Goal: Information Seeking & Learning: Check status

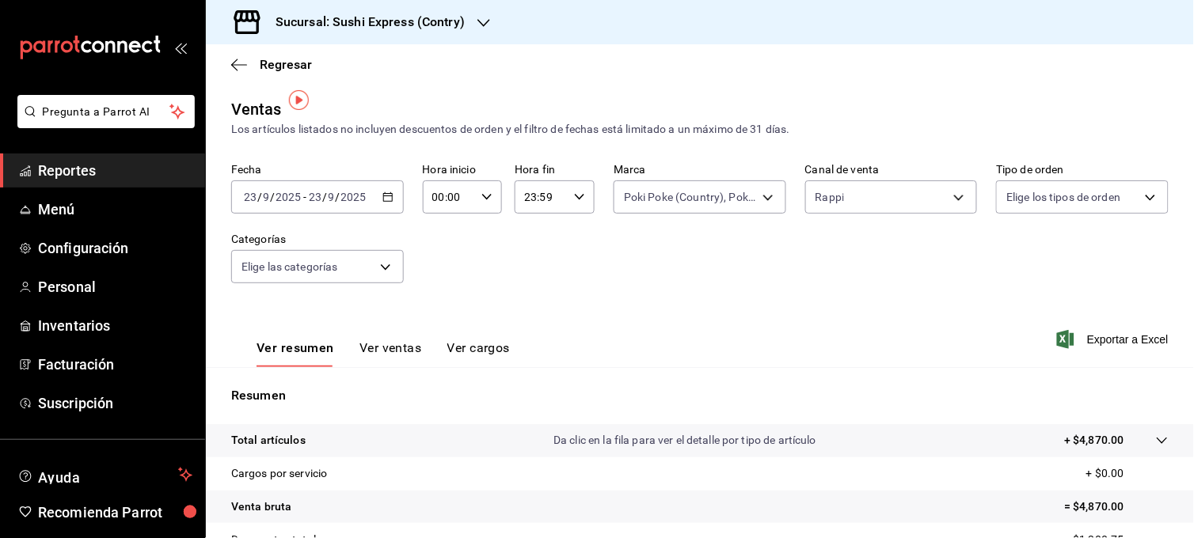
scroll to position [10, 0]
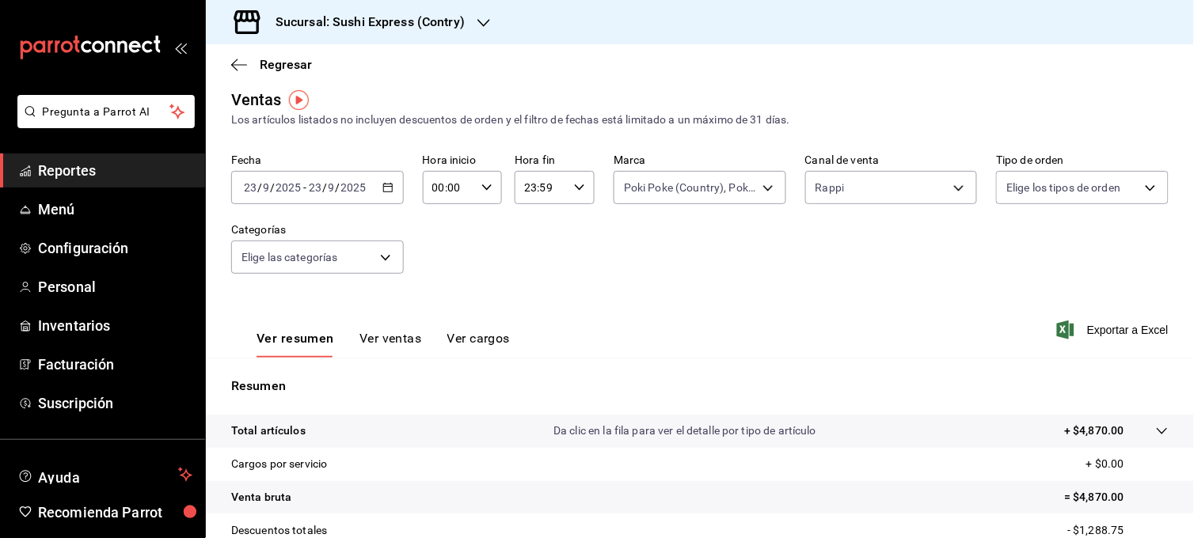
click at [467, 21] on div "Sucursal: Sushi Express (Contry)" at bounding box center [358, 22] width 278 height 44
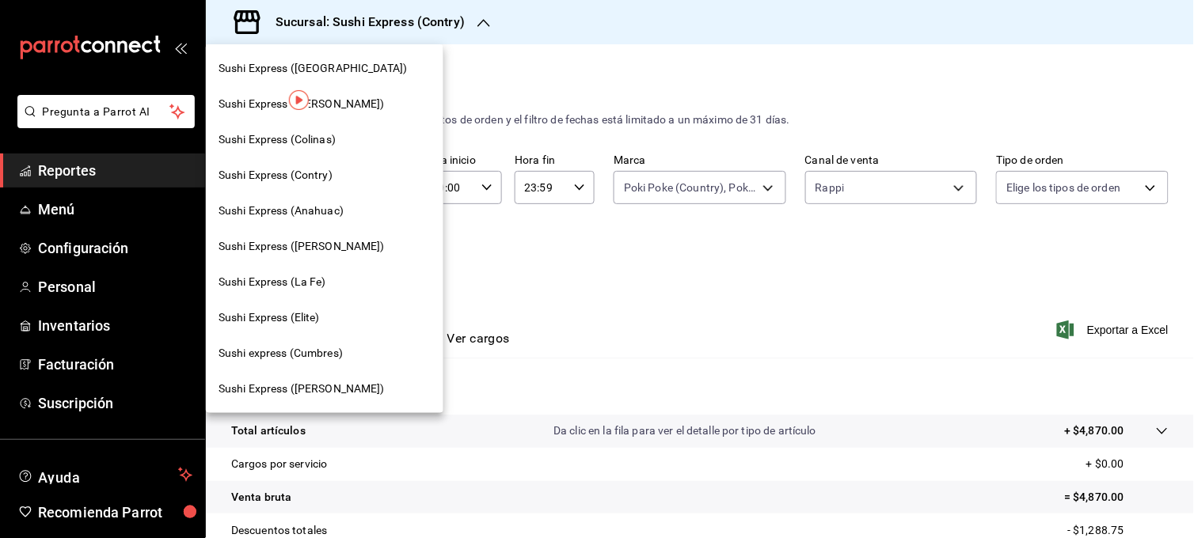
click at [338, 130] on div "Sushi Express (Colinas)" at bounding box center [325, 140] width 238 height 36
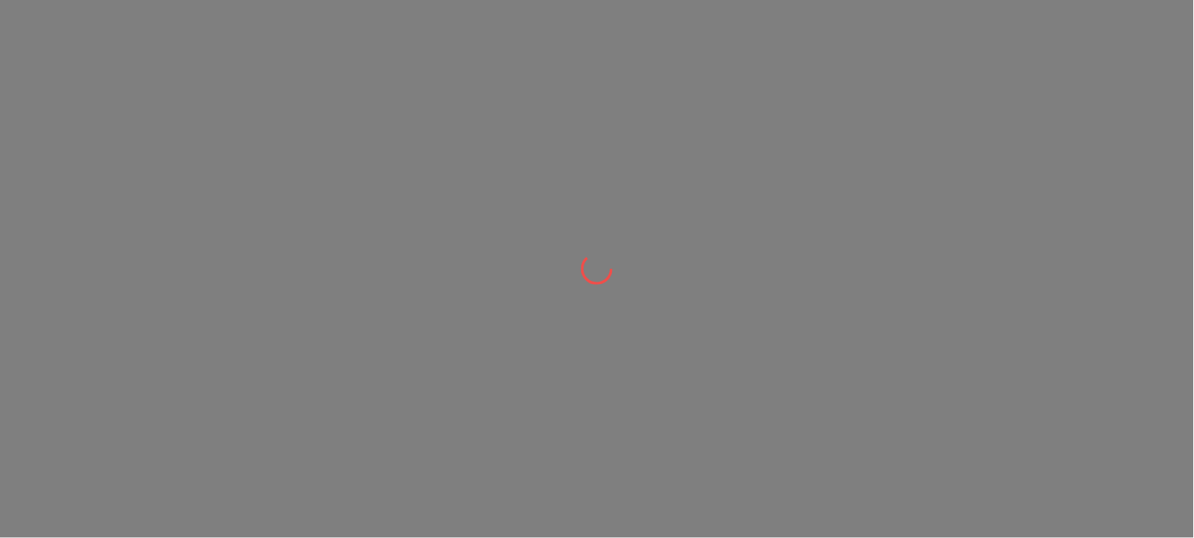
drag, startPoint x: 338, startPoint y: 130, endPoint x: 507, endPoint y: 88, distance: 173.8
click at [507, 88] on div at bounding box center [597, 269] width 1194 height 538
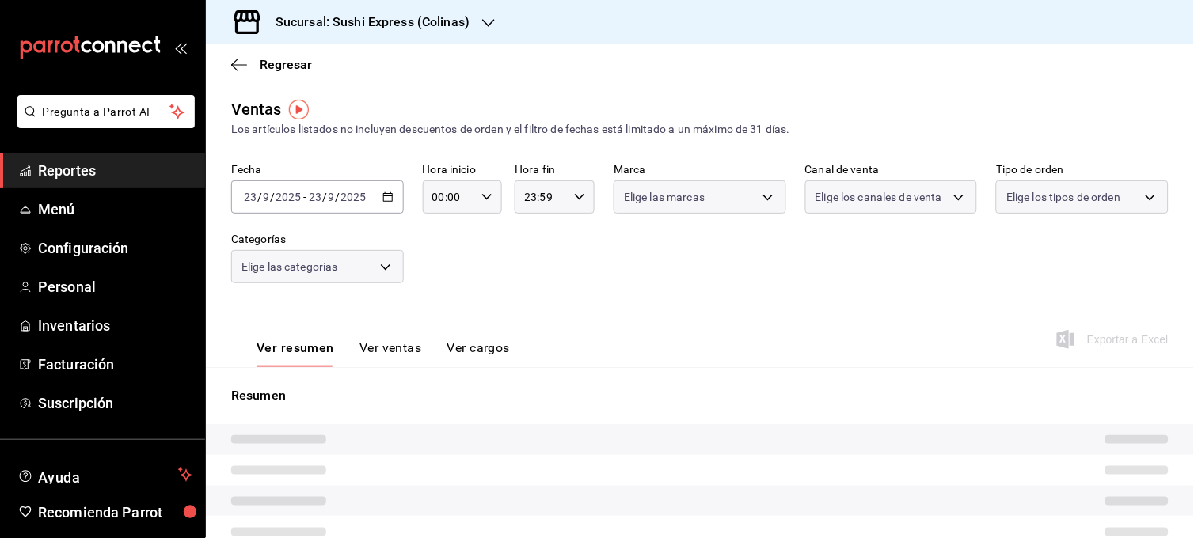
type input "RAPPI"
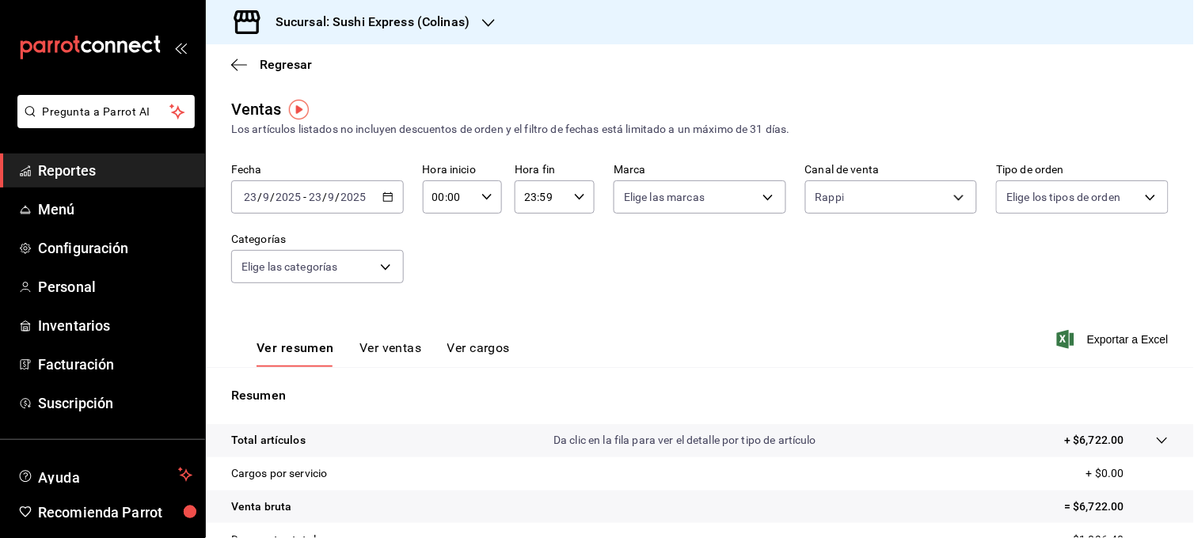
click at [391, 195] on div "[DATE] [DATE] - [DATE] [DATE]" at bounding box center [317, 197] width 173 height 33
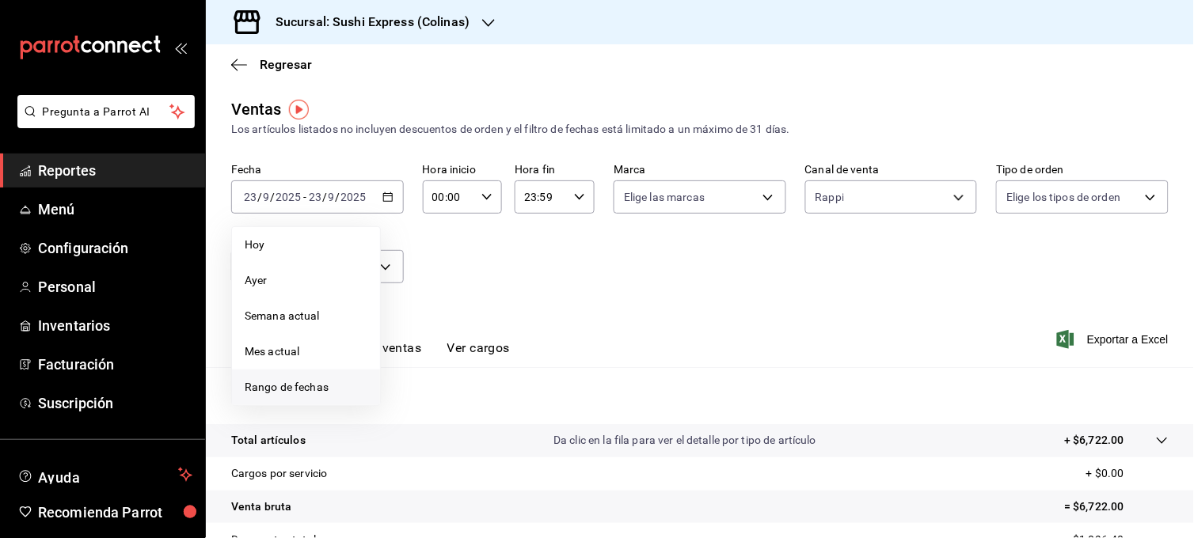
click at [289, 374] on li "Rango de fechas" at bounding box center [306, 388] width 148 height 36
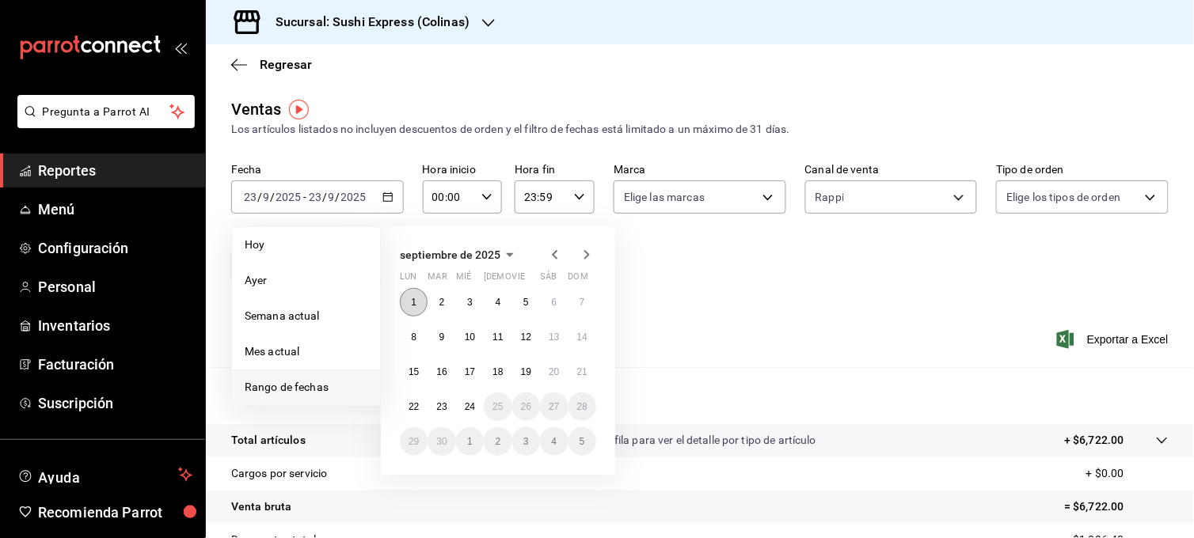
click at [409, 298] on button "1" at bounding box center [414, 302] width 28 height 29
click at [575, 301] on button "7" at bounding box center [582, 302] width 28 height 29
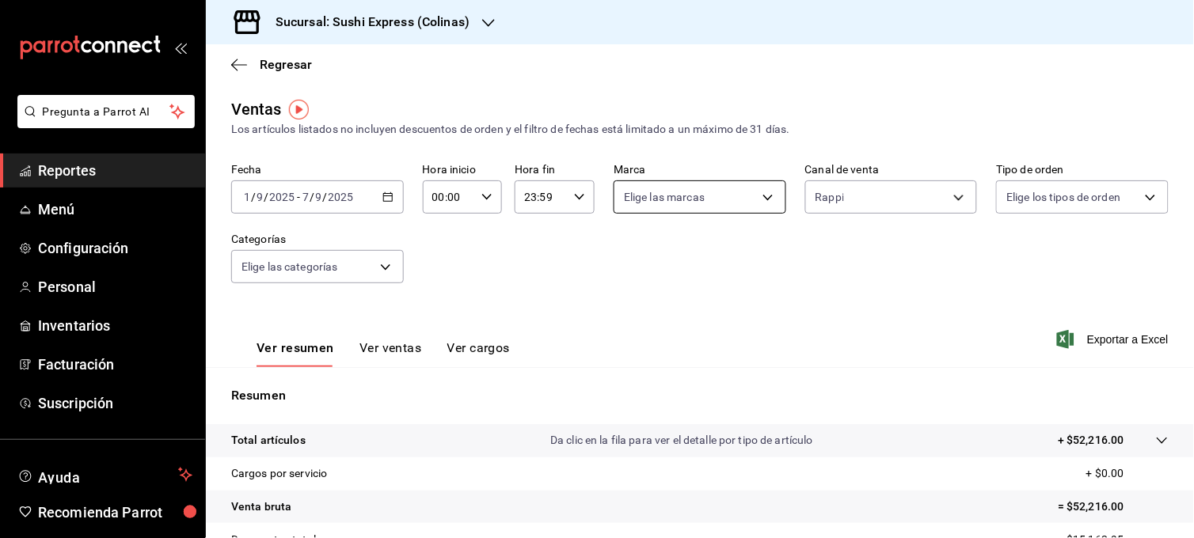
click at [740, 206] on body "Pregunta a Parrot AI Reportes Menú Configuración Personal Inventarios Facturaci…" at bounding box center [597, 269] width 1194 height 538
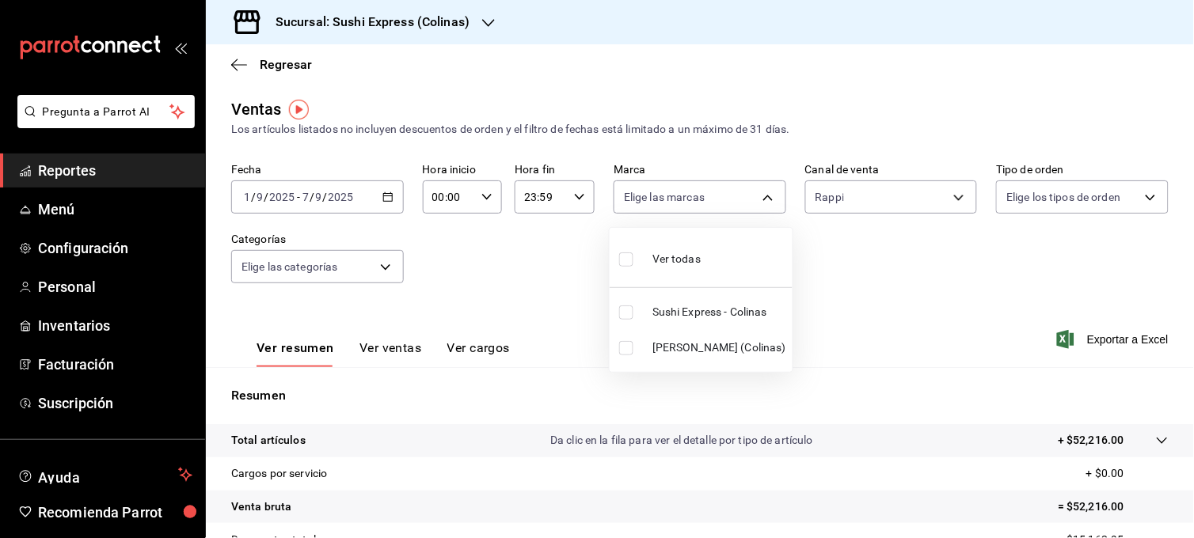
click at [625, 345] on input "checkbox" at bounding box center [626, 348] width 14 height 14
checkbox input "true"
type input "ea9b69b1-9729-43ef-8104-40f76c1ed4d4"
click at [542, 259] on div at bounding box center [597, 269] width 1194 height 538
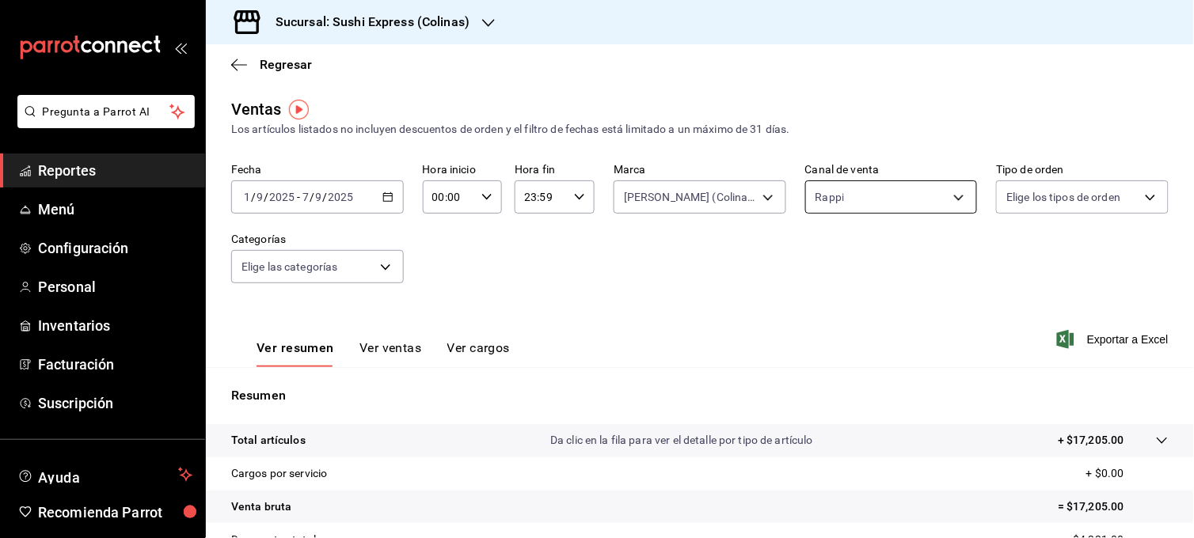
click at [850, 201] on body "Pregunta a Parrot AI Reportes Menú Configuración Personal Inventarios Facturaci…" at bounding box center [597, 269] width 1194 height 538
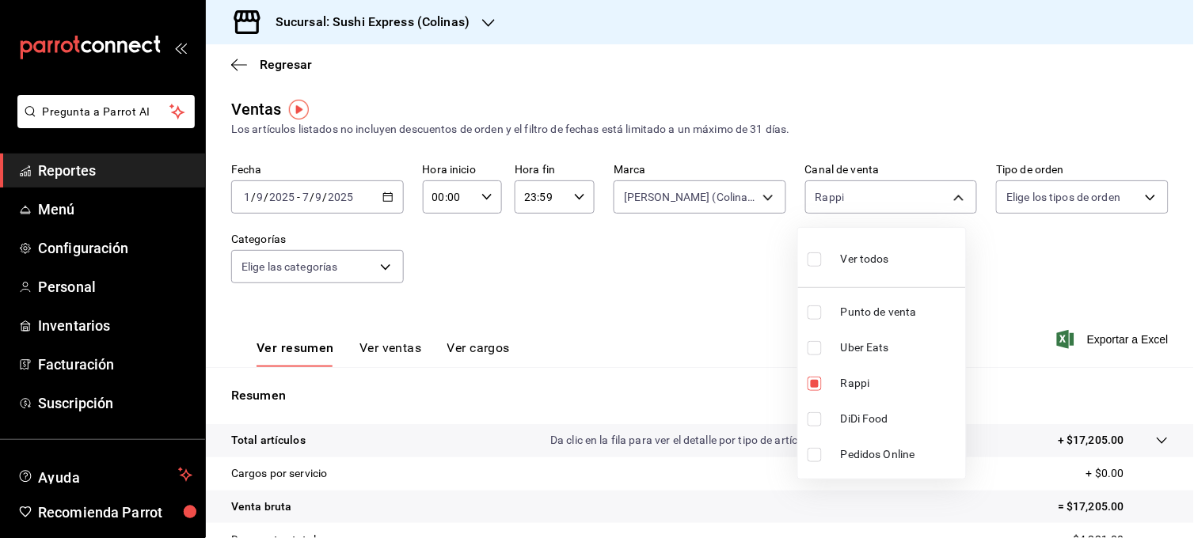
click at [814, 352] on input "checkbox" at bounding box center [815, 348] width 14 height 14
checkbox input "true"
type input "RAPPI,UBER_EATS"
click at [815, 317] on input "checkbox" at bounding box center [815, 313] width 14 height 14
checkbox input "true"
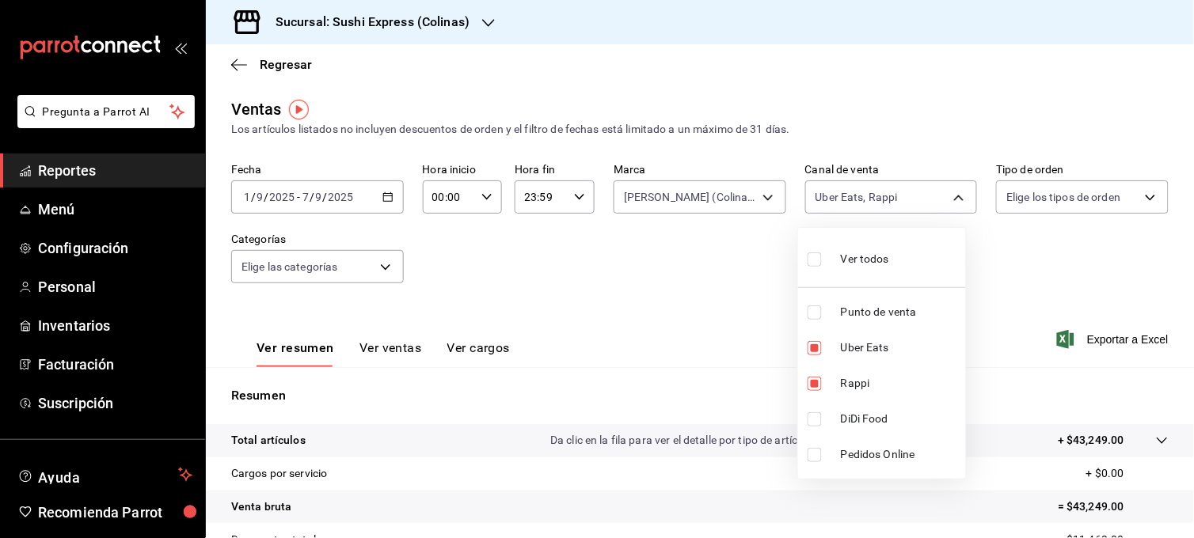
type input "RAPPI,UBER_EATS,PARROT"
click at [733, 294] on div at bounding box center [597, 269] width 1194 height 538
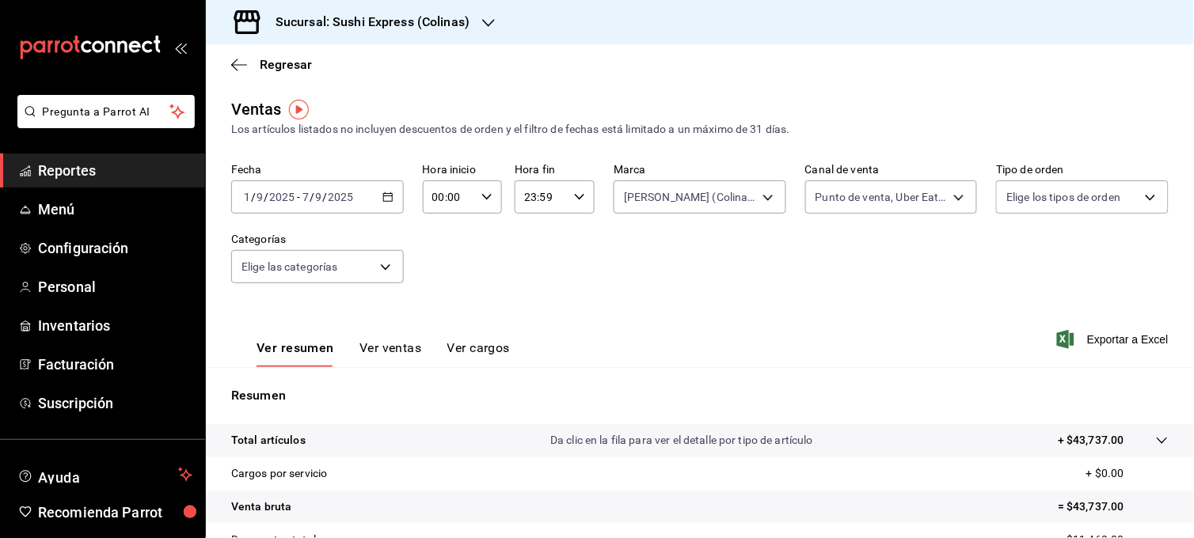
click at [382, 200] on icon "button" at bounding box center [387, 197] width 11 height 11
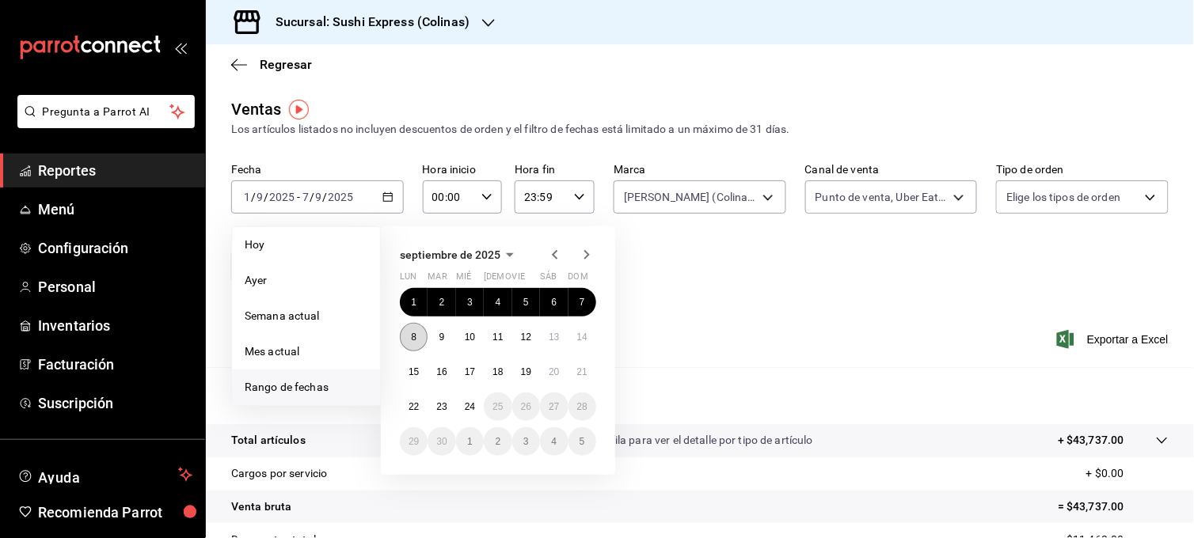
click at [407, 339] on button "8" at bounding box center [414, 337] width 28 height 29
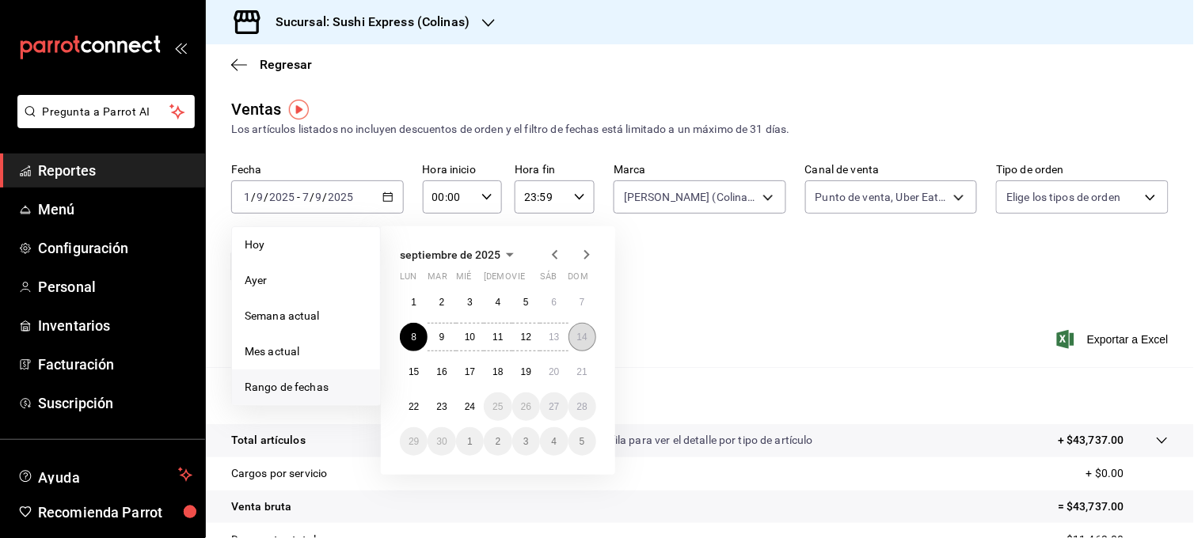
click at [572, 343] on button "14" at bounding box center [582, 337] width 28 height 29
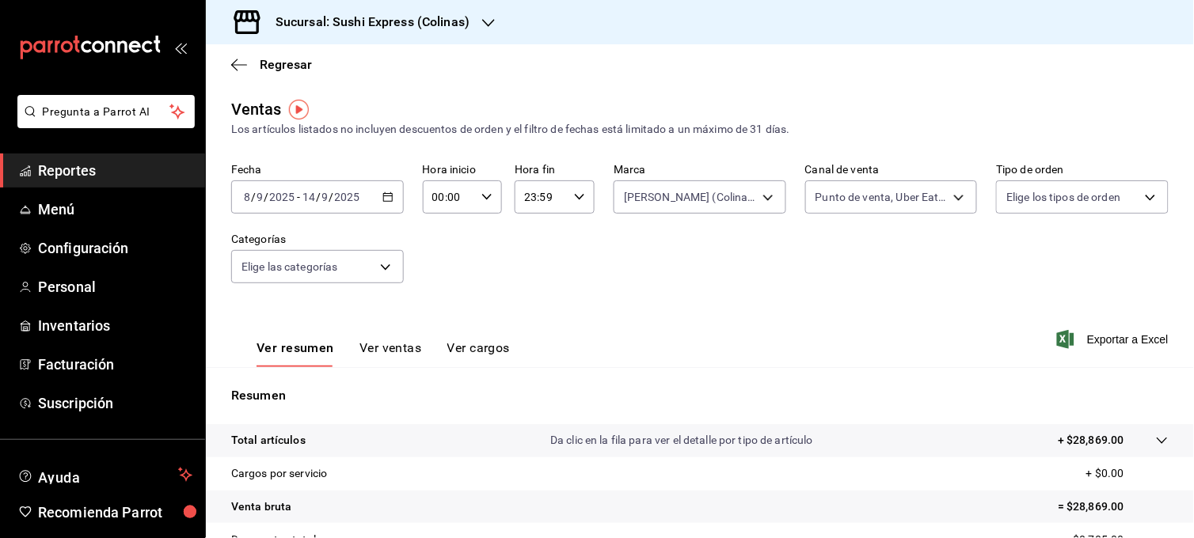
click at [393, 203] on div "[DATE] [DATE] - [DATE] [DATE]" at bounding box center [317, 197] width 173 height 33
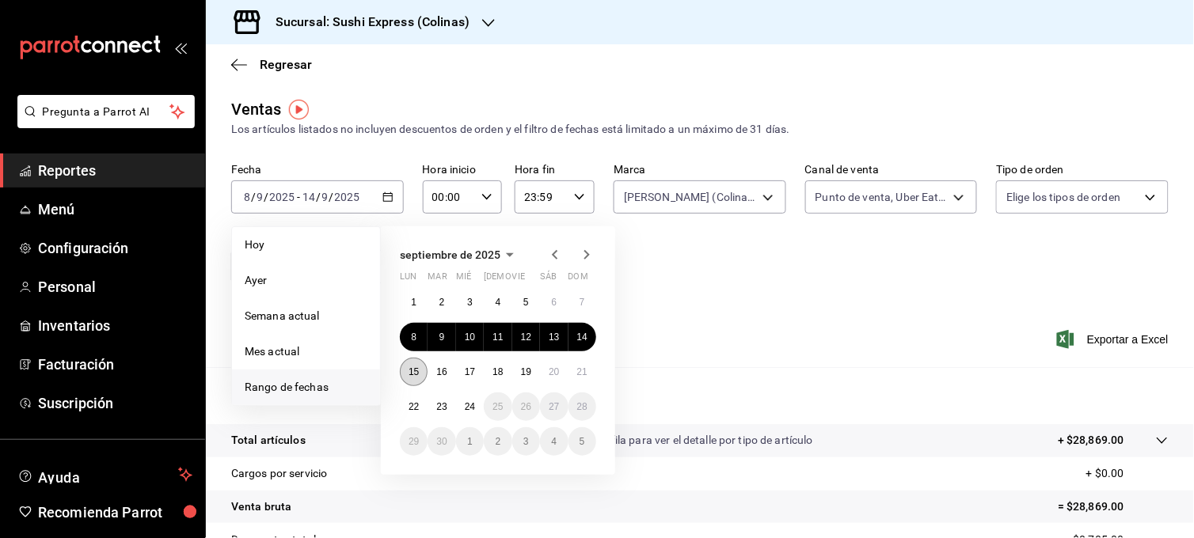
click at [415, 367] on abbr "15" at bounding box center [414, 372] width 10 height 11
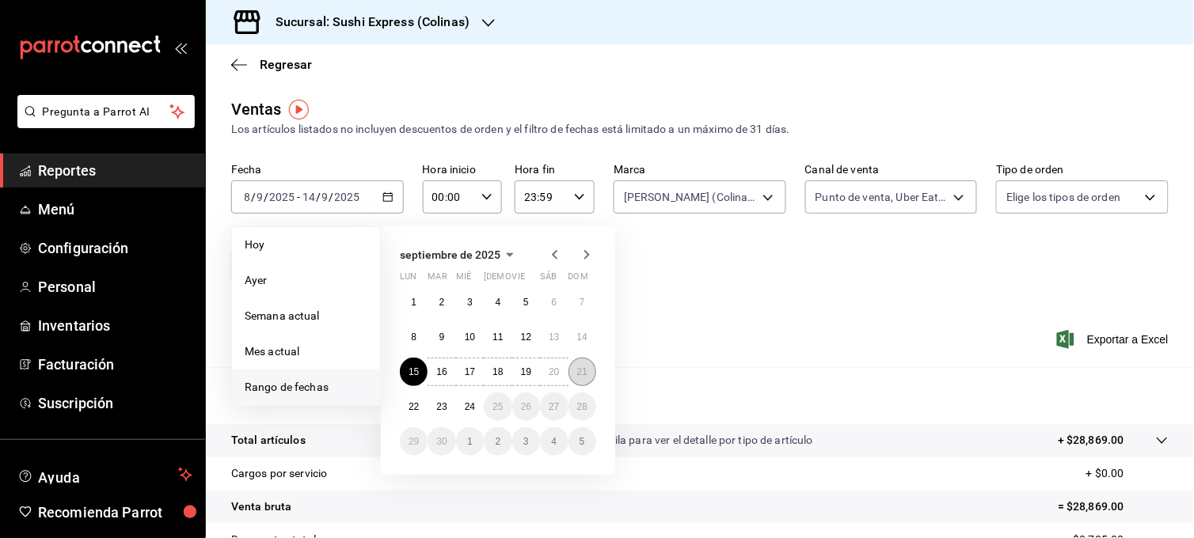
click at [572, 371] on button "21" at bounding box center [582, 372] width 28 height 29
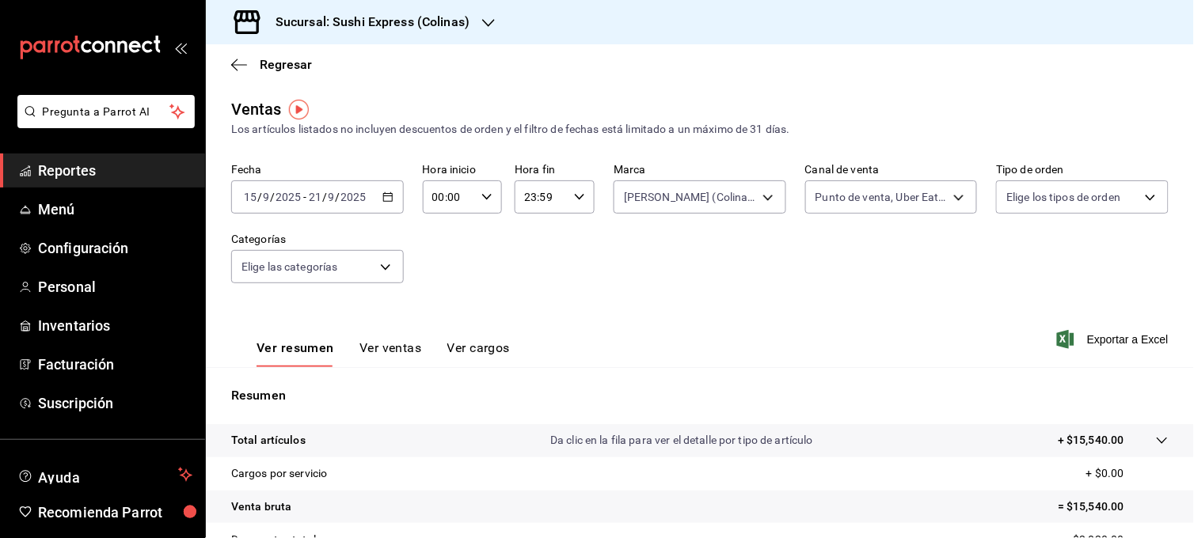
click at [476, 21] on div "Sucursal: Sushi Express (Colinas)" at bounding box center [360, 22] width 283 height 44
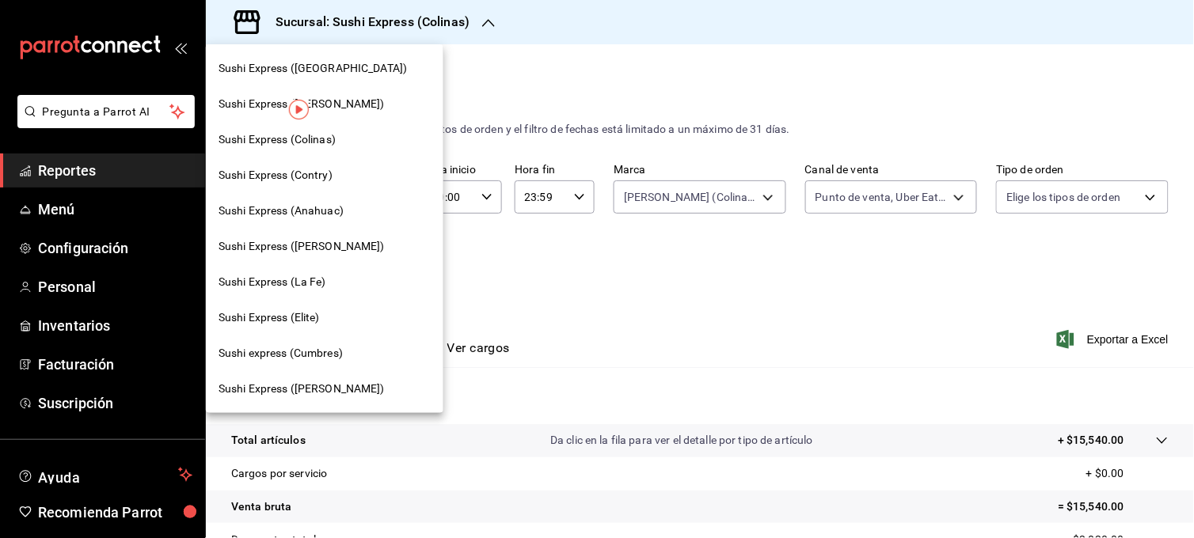
click at [340, 66] on span "Sushi Express ([GEOGRAPHIC_DATA])" at bounding box center [313, 68] width 188 height 17
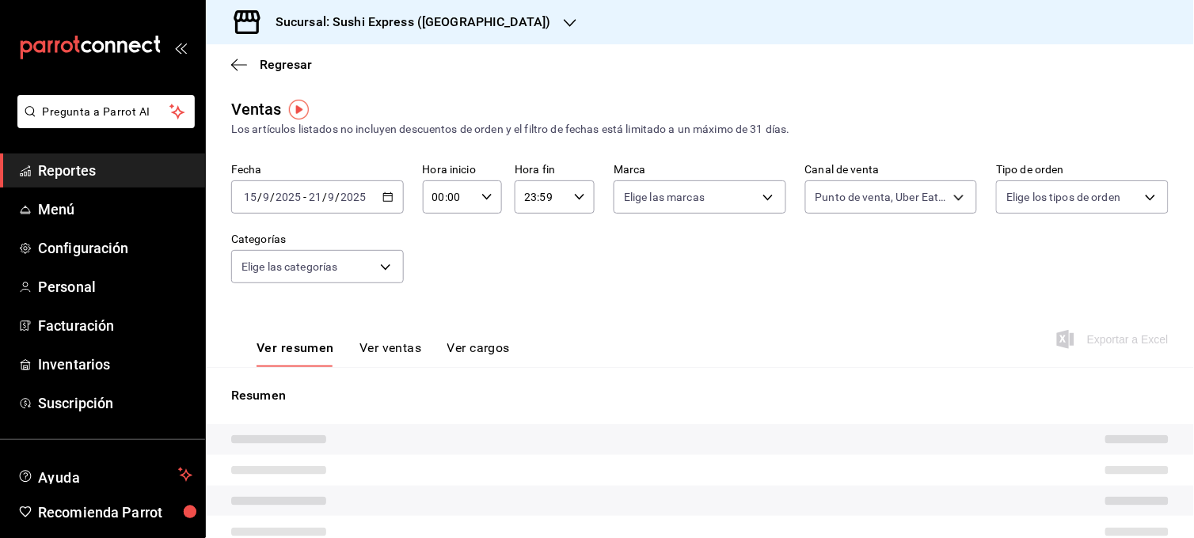
type input "RAPPI,UBER_EATS,PARROT"
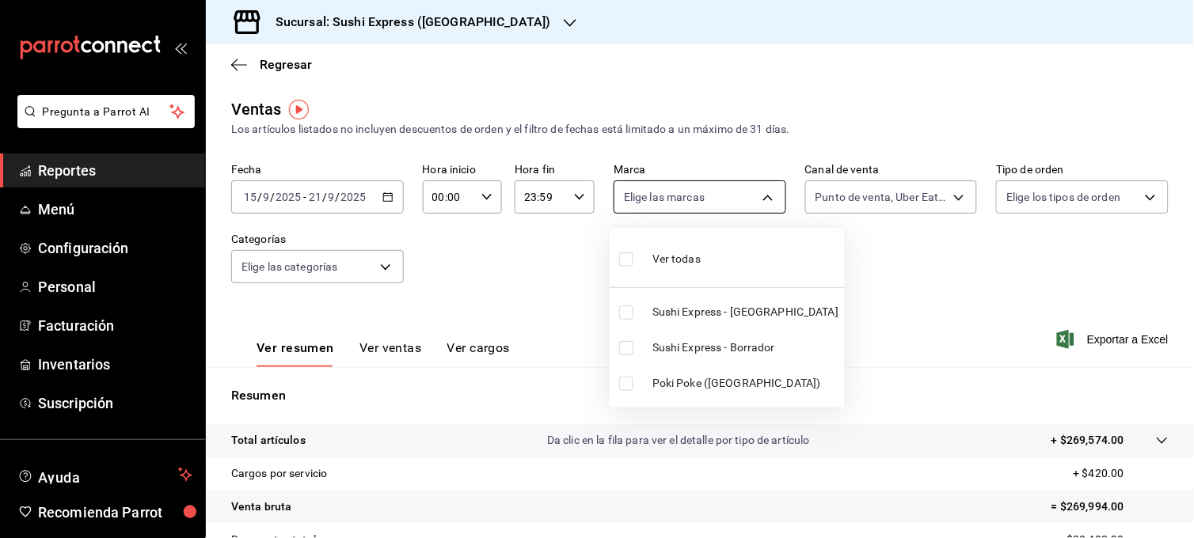
click at [730, 211] on body "Pregunta a Parrot AI Reportes Menú Configuración Personal Facturación Inventari…" at bounding box center [597, 269] width 1194 height 538
click at [632, 384] on input "checkbox" at bounding box center [626, 384] width 14 height 14
checkbox input "true"
type input "db703fee-c0c5-4f29-a462-154be5d8eaf5"
click at [473, 225] on div at bounding box center [597, 269] width 1194 height 538
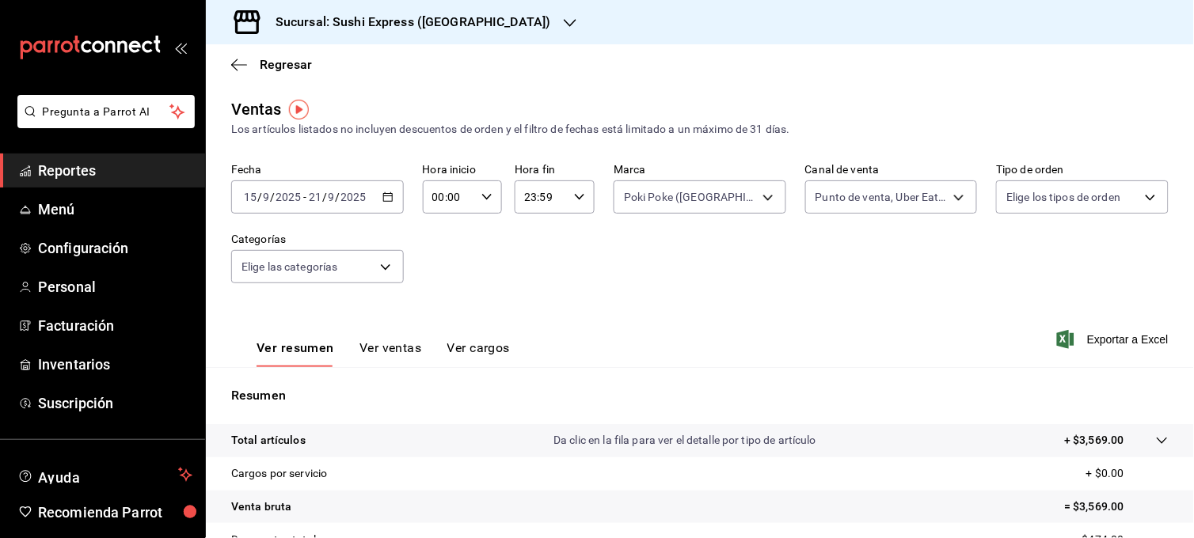
click at [386, 206] on div "[DATE] [DATE] - [DATE] [DATE]" at bounding box center [317, 197] width 173 height 33
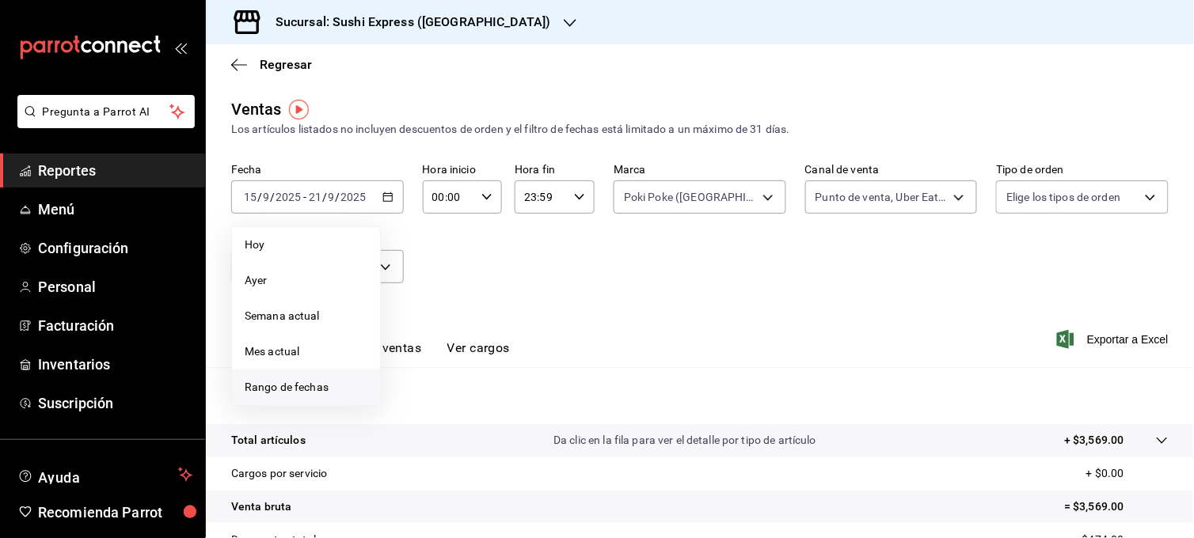
click at [279, 382] on span "Rango de fechas" at bounding box center [306, 387] width 123 height 17
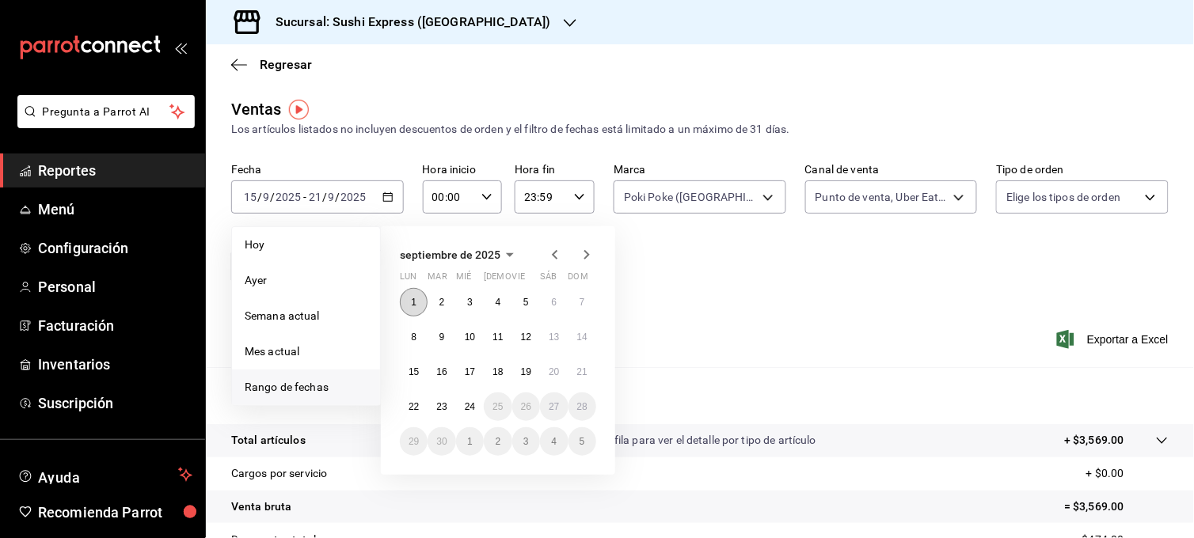
click at [404, 312] on button "1" at bounding box center [414, 302] width 28 height 29
click at [587, 307] on button "7" at bounding box center [582, 302] width 28 height 29
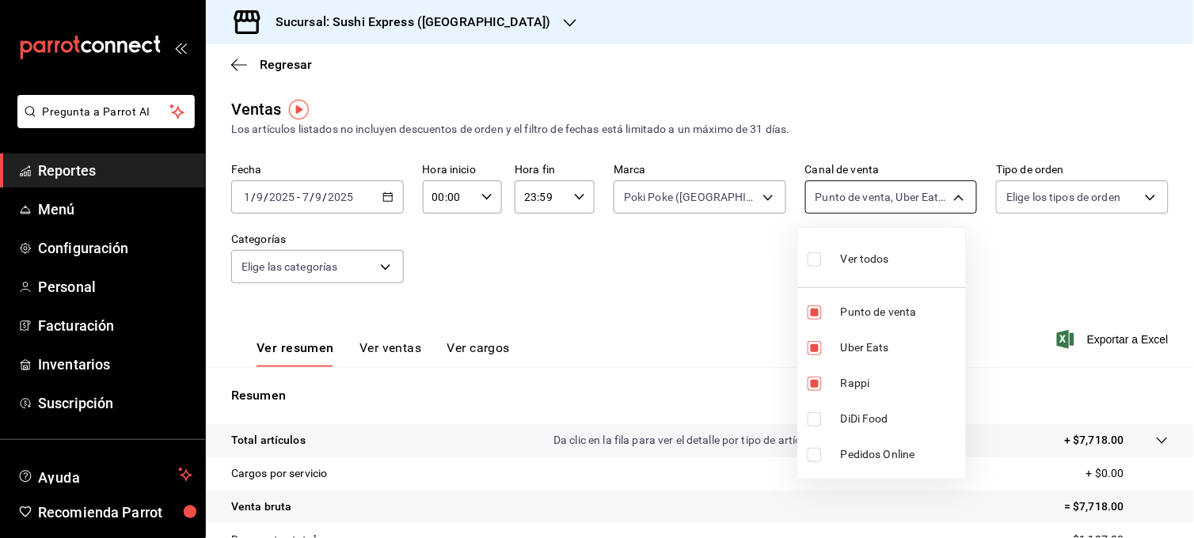
click at [941, 209] on body "Pregunta a Parrot AI Reportes Menú Configuración Personal Facturación Inventari…" at bounding box center [597, 269] width 1194 height 538
click at [740, 264] on div at bounding box center [597, 269] width 1194 height 538
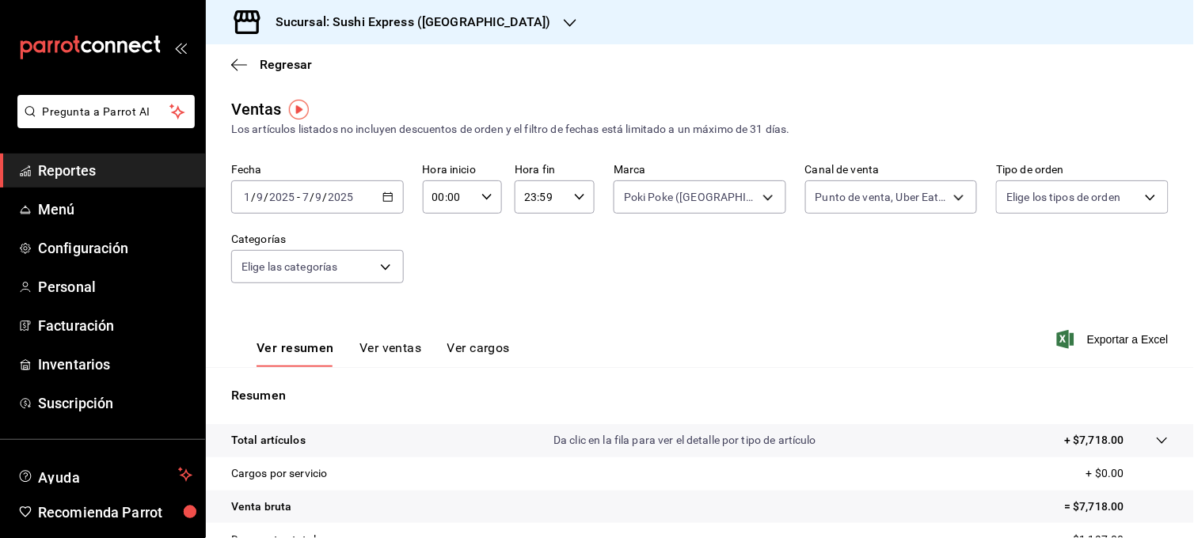
click at [382, 206] on div "[DATE] [DATE] - [DATE] [DATE]" at bounding box center [317, 197] width 173 height 33
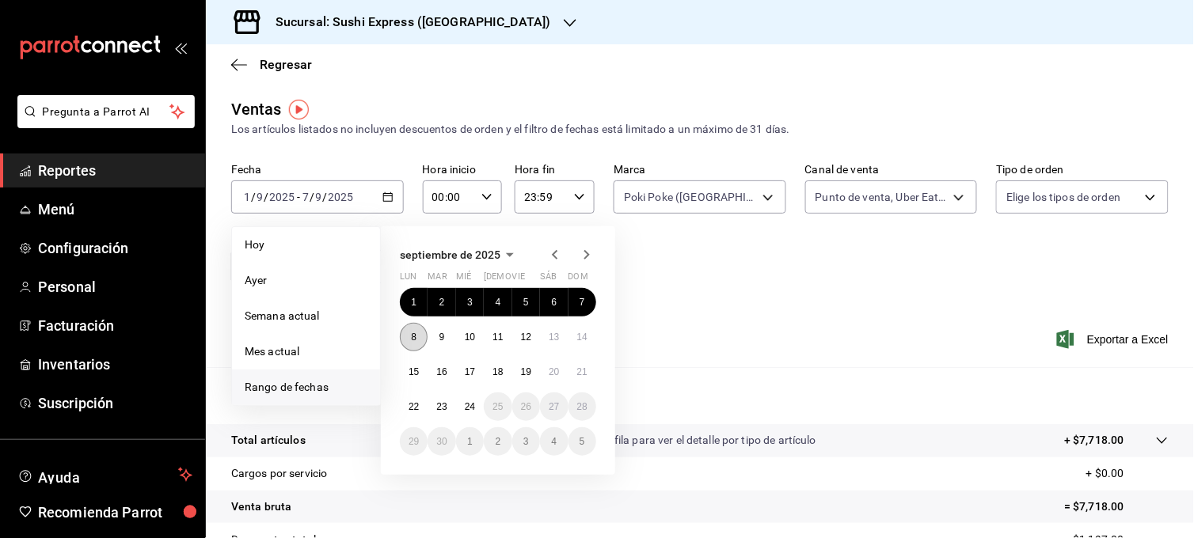
click at [414, 351] on button "8" at bounding box center [414, 337] width 28 height 29
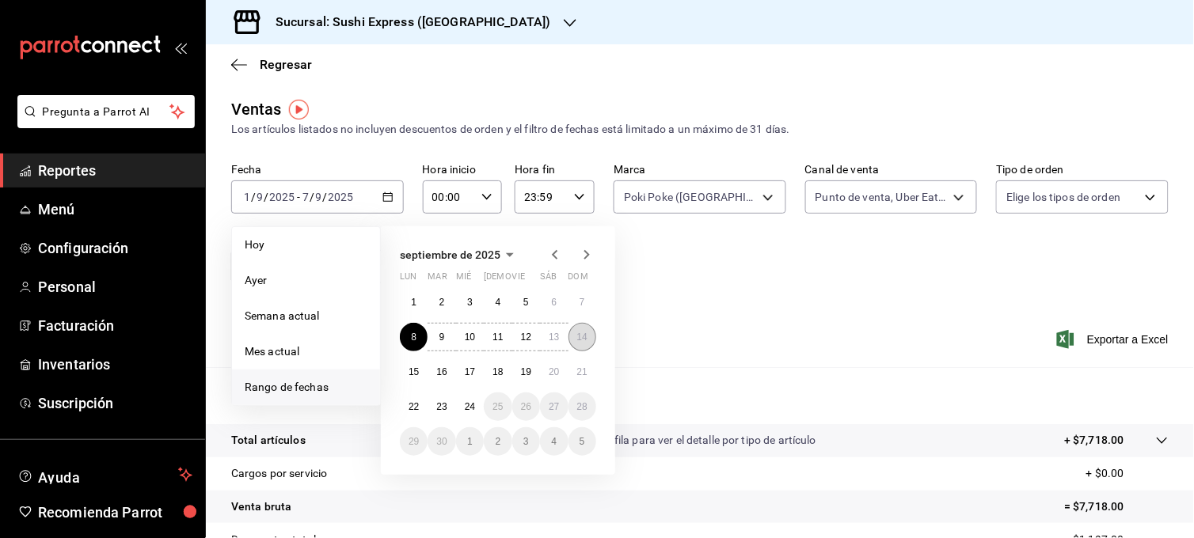
click at [591, 344] on button "14" at bounding box center [582, 337] width 28 height 29
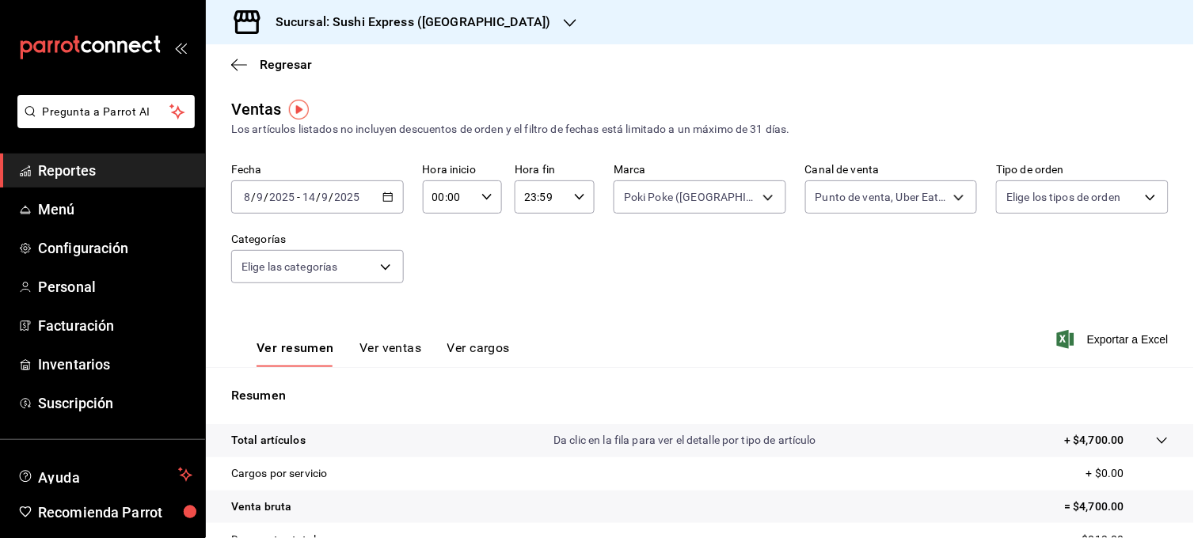
click at [382, 198] on icon "button" at bounding box center [387, 197] width 11 height 11
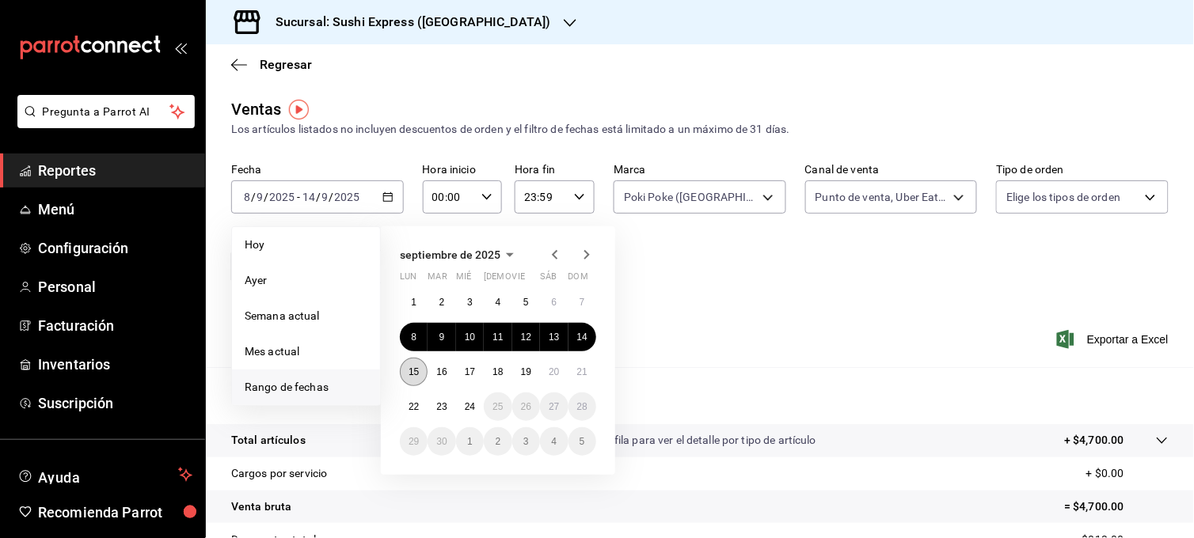
click at [416, 372] on abbr "15" at bounding box center [414, 372] width 10 height 11
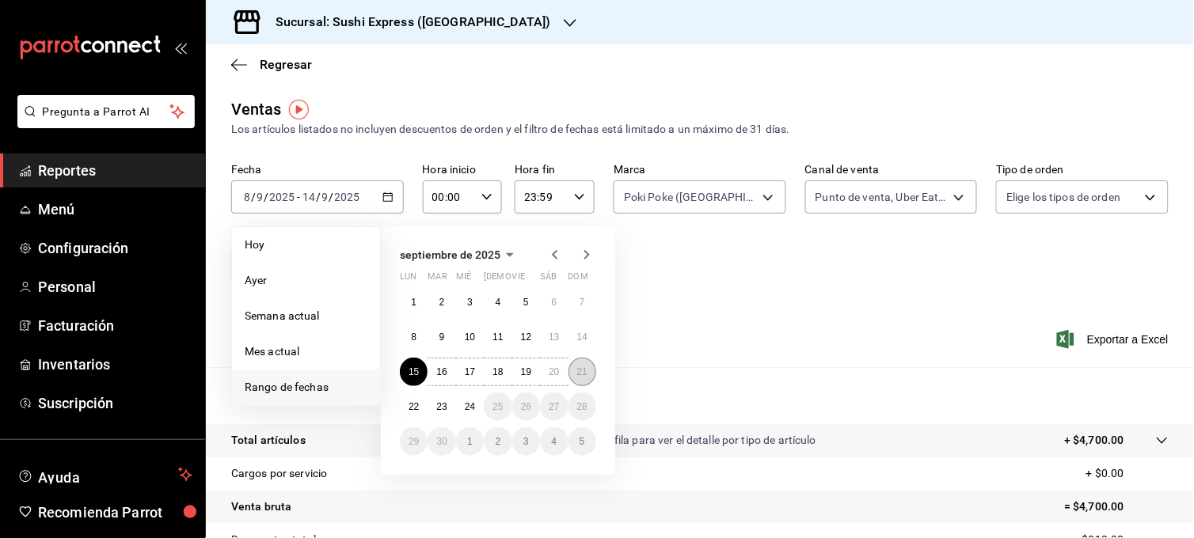
click at [579, 374] on abbr "21" at bounding box center [582, 372] width 10 height 11
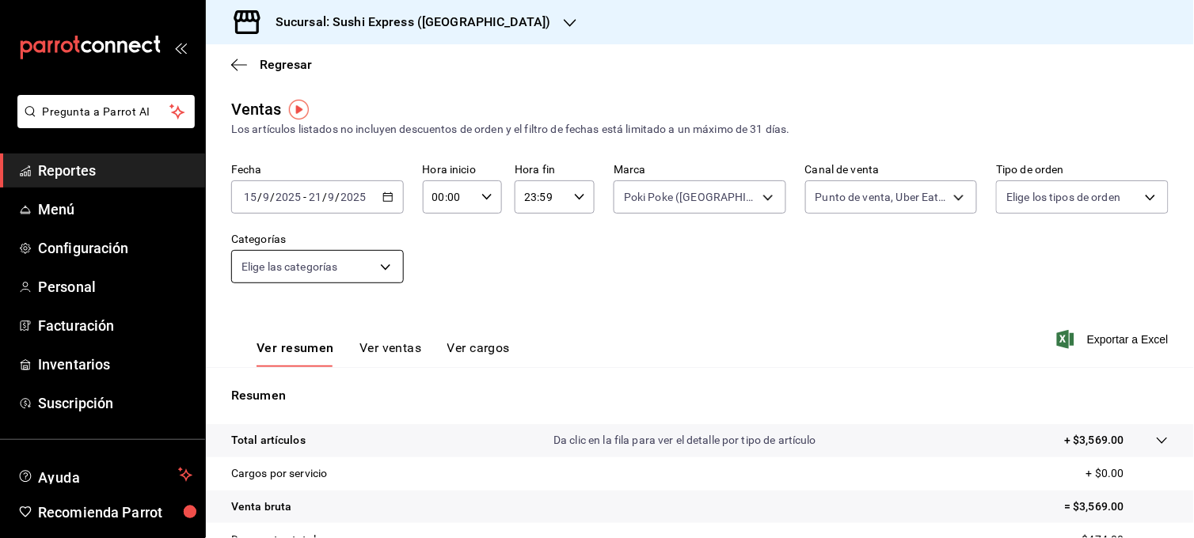
click at [383, 275] on body "Pregunta a Parrot AI Reportes Menú Configuración Personal Facturación Inventari…" at bounding box center [597, 269] width 1194 height 538
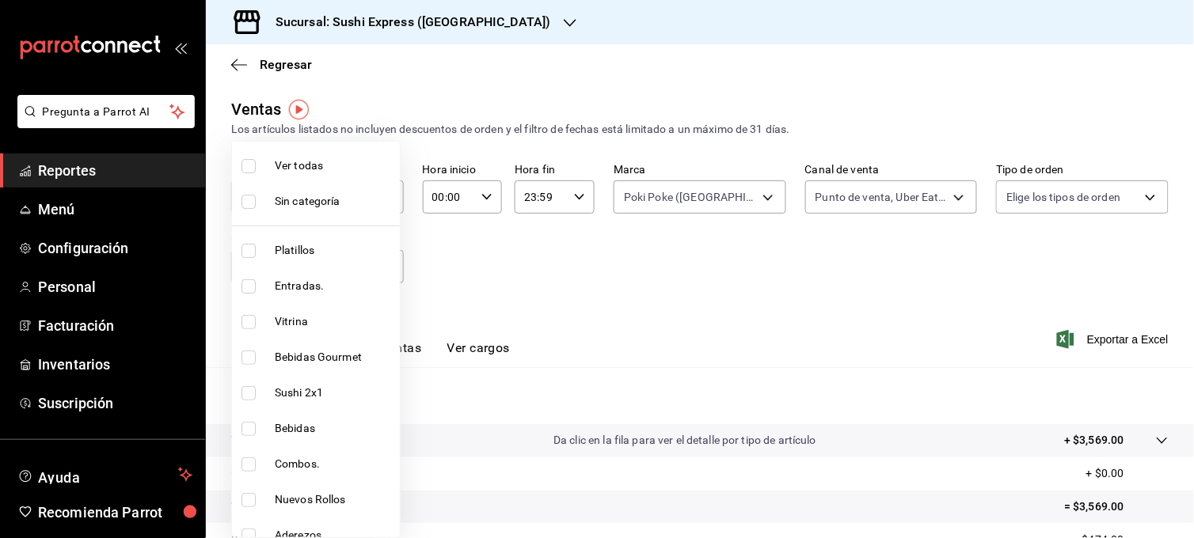
click at [249, 325] on input "checkbox" at bounding box center [248, 322] width 14 height 14
checkbox input "true"
type input "42f34edd-61e3-4e18-b649-475ebbb78cf2"
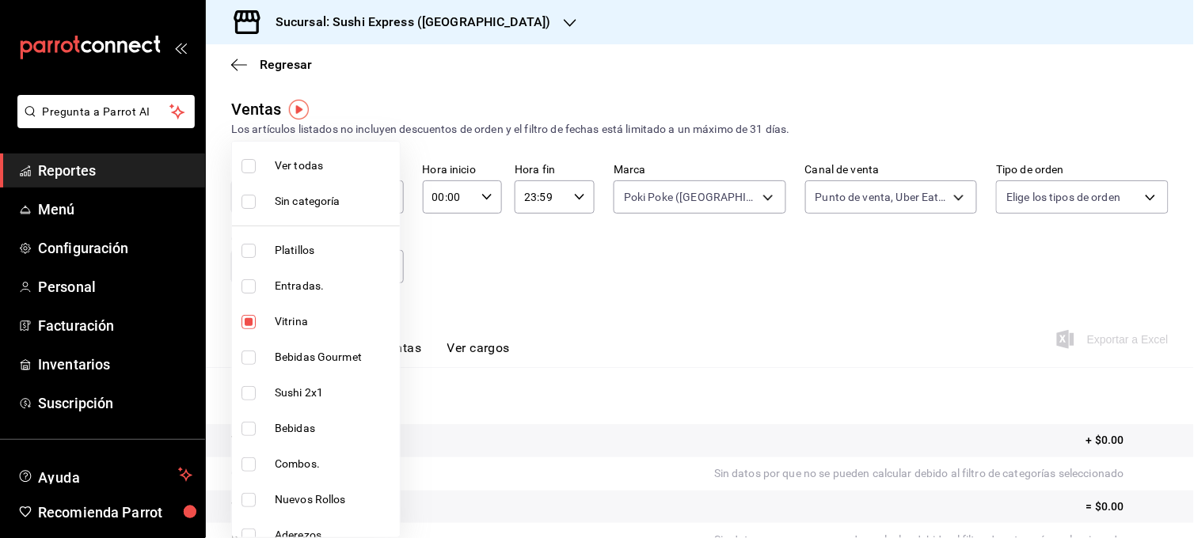
click at [758, 200] on div at bounding box center [597, 269] width 1194 height 538
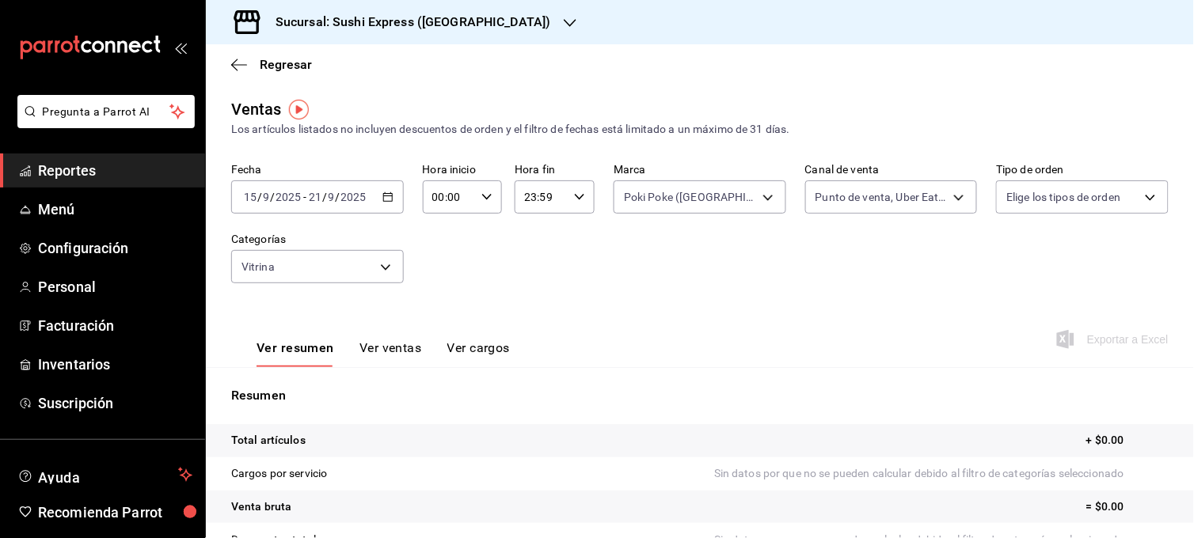
click at [758, 200] on body "Pregunta a Parrot AI Reportes Menú Configuración Personal Facturación Inventari…" at bounding box center [597, 269] width 1194 height 538
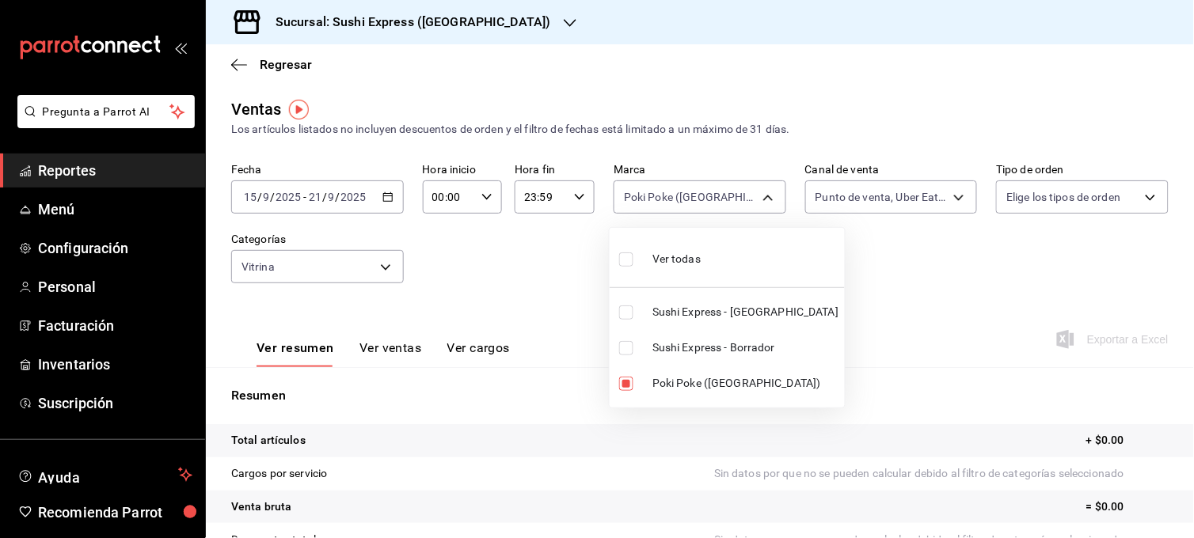
click at [628, 310] on input "checkbox" at bounding box center [626, 313] width 14 height 14
checkbox input "true"
type input "db703fee-c0c5-4f29-a462-154be5d8eaf5,d23fd9cc-6a86-4143-91af-568369897f5a"
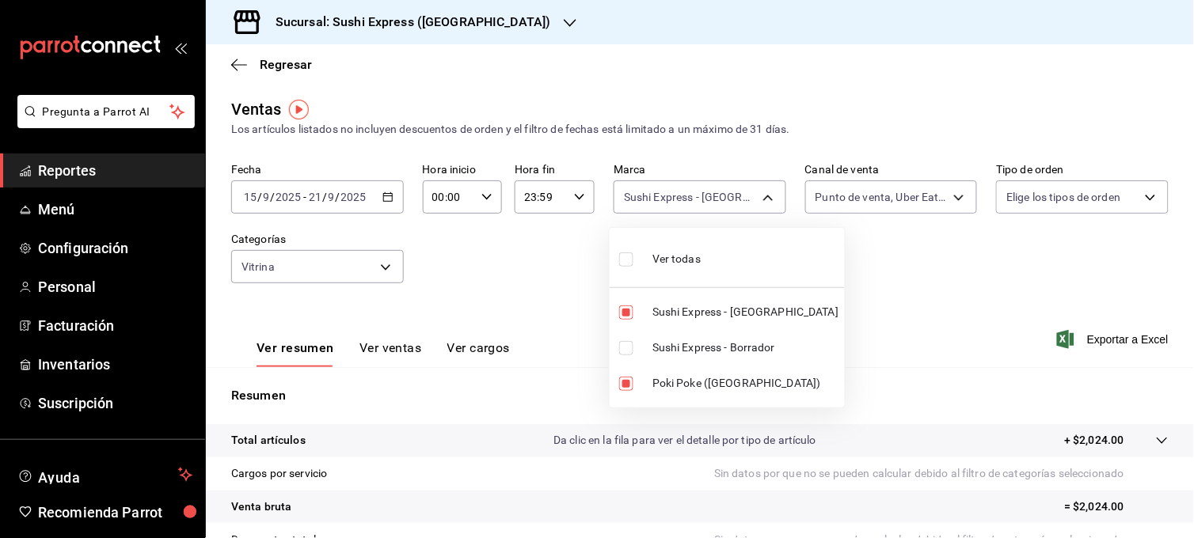
click at [627, 351] on input "checkbox" at bounding box center [626, 348] width 14 height 14
checkbox input "true"
type input "db703fee-c0c5-4f29-a462-154be5d8eaf5,d23fd9cc-6a86-4143-91af-568369897f5a,5400a…"
checkbox input "true"
click at [856, 285] on div at bounding box center [597, 269] width 1194 height 538
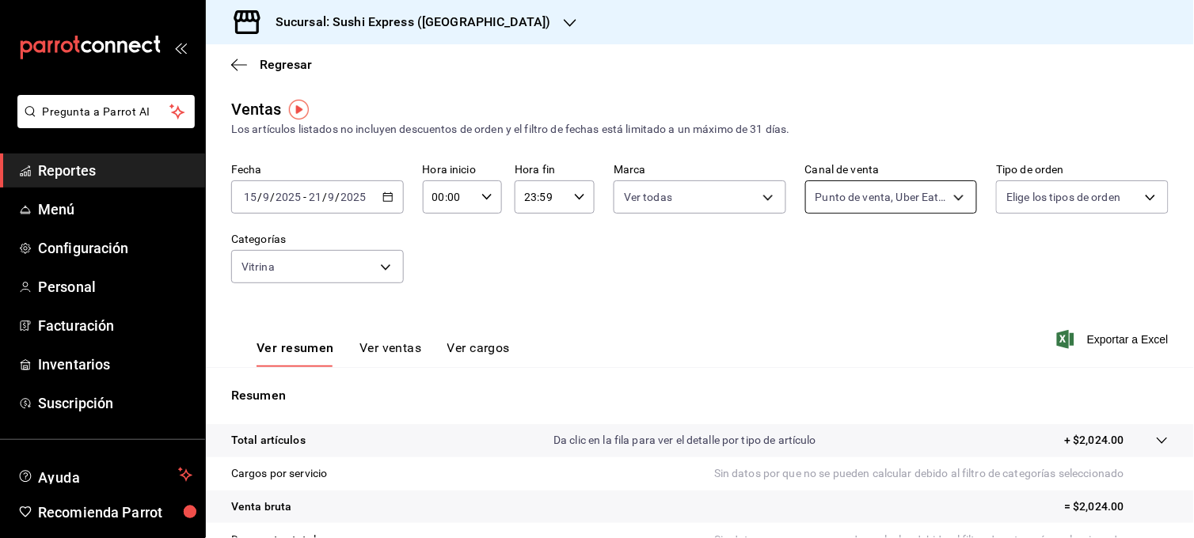
click at [939, 204] on body "Pregunta a Parrot AI Reportes Menú Configuración Personal Facturación Inventari…" at bounding box center [597, 269] width 1194 height 538
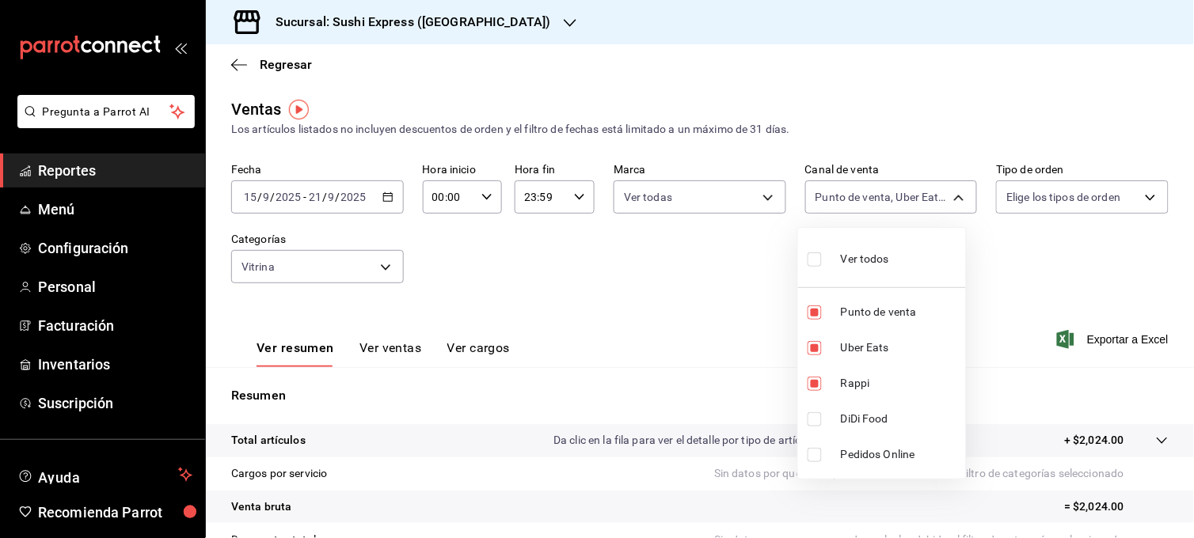
click at [666, 277] on div at bounding box center [597, 269] width 1194 height 538
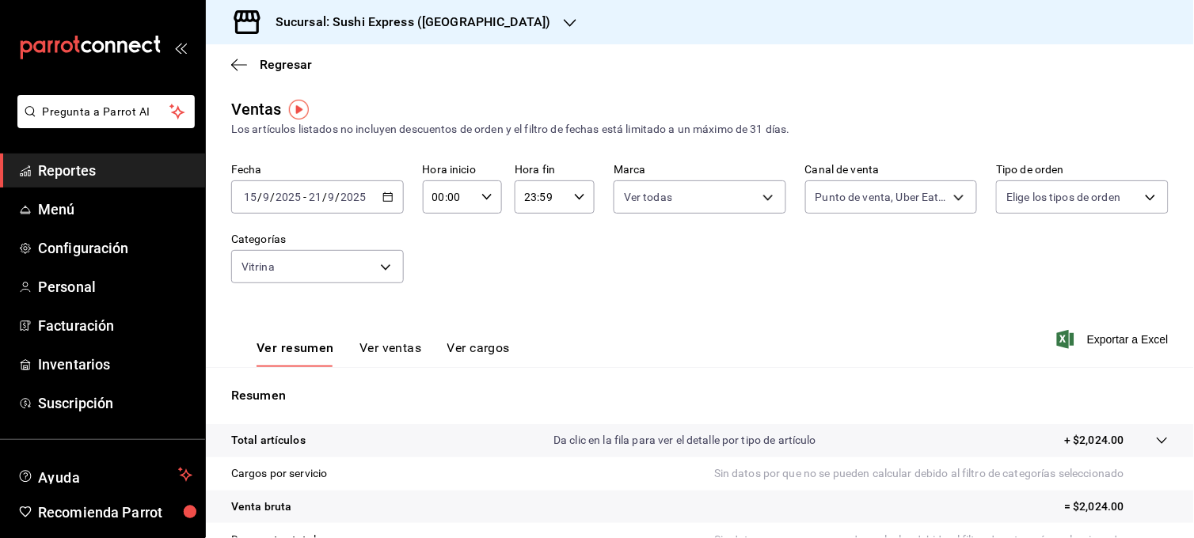
click at [382, 207] on div "[DATE] [DATE] - [DATE] [DATE]" at bounding box center [317, 197] width 173 height 33
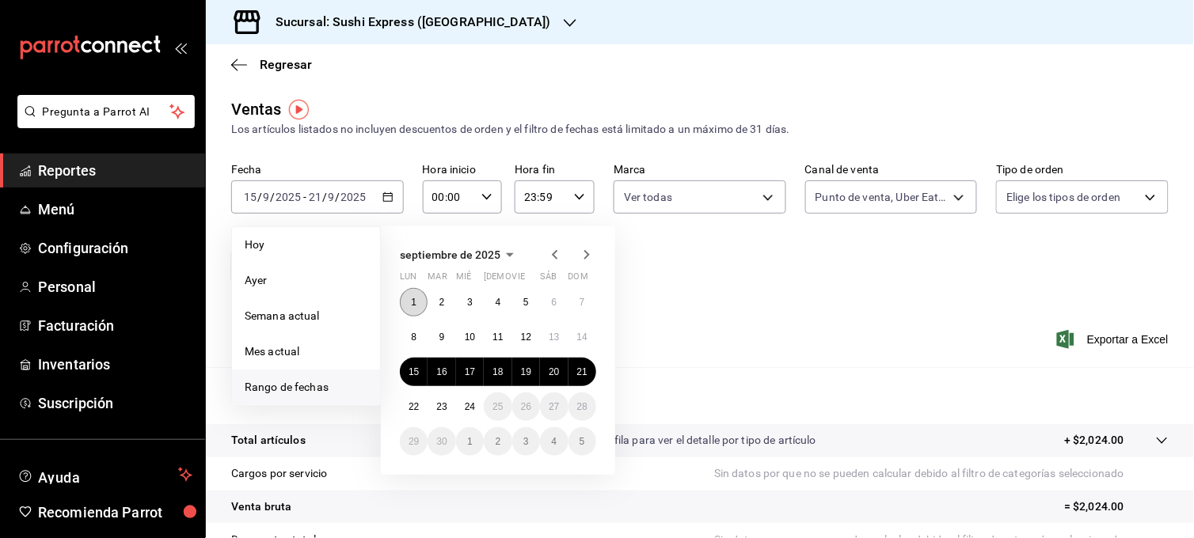
click at [412, 297] on abbr "1" at bounding box center [414, 302] width 6 height 11
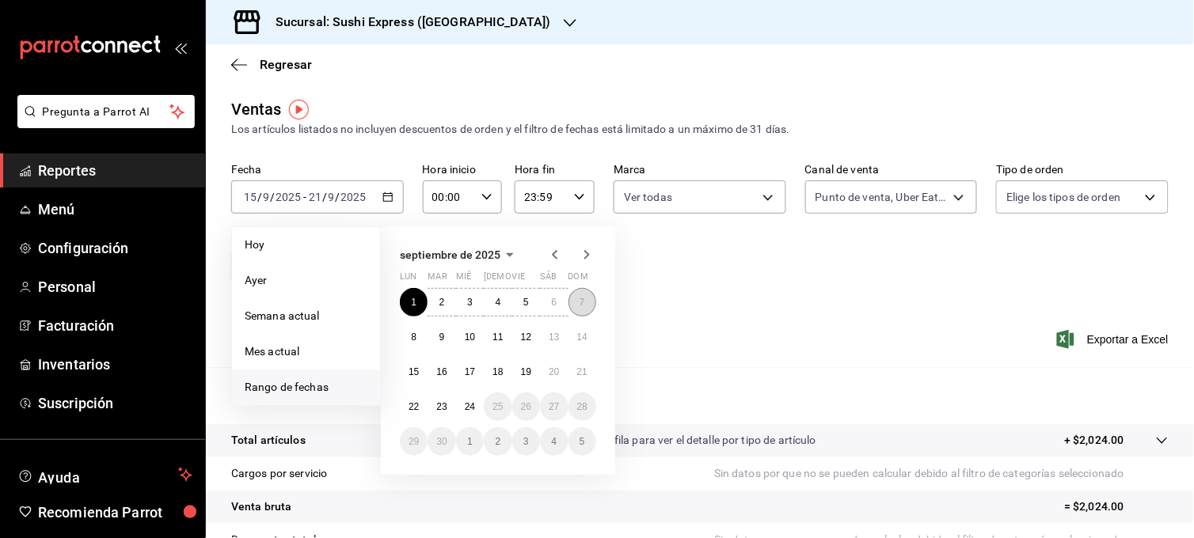
click at [594, 297] on button "7" at bounding box center [582, 302] width 28 height 29
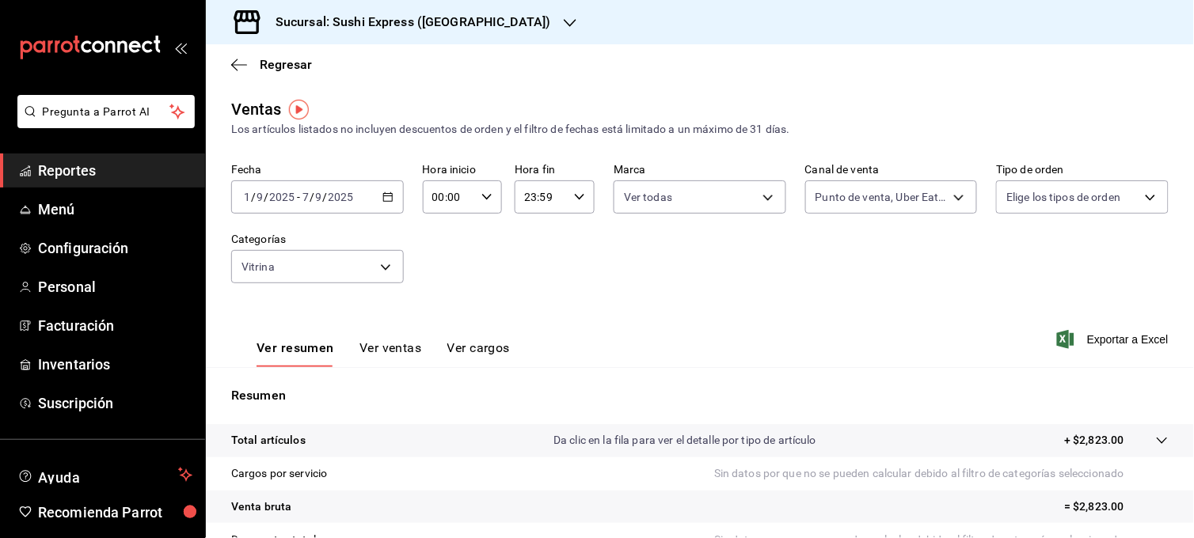
click at [391, 200] on div "[DATE] [DATE] - [DATE] [DATE]" at bounding box center [317, 197] width 173 height 33
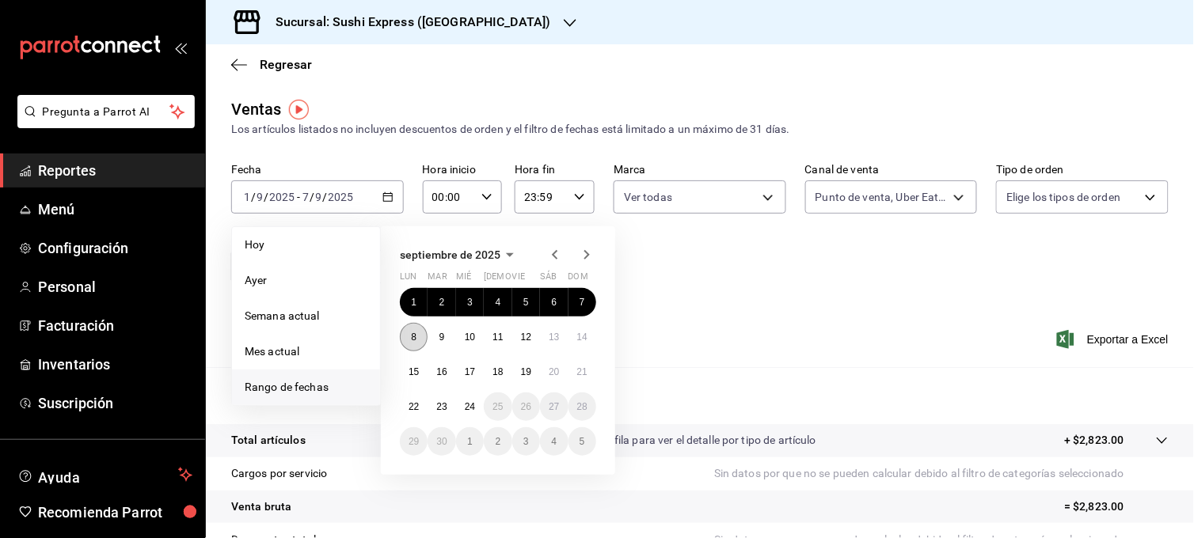
click at [415, 341] on abbr "8" at bounding box center [414, 337] width 6 height 11
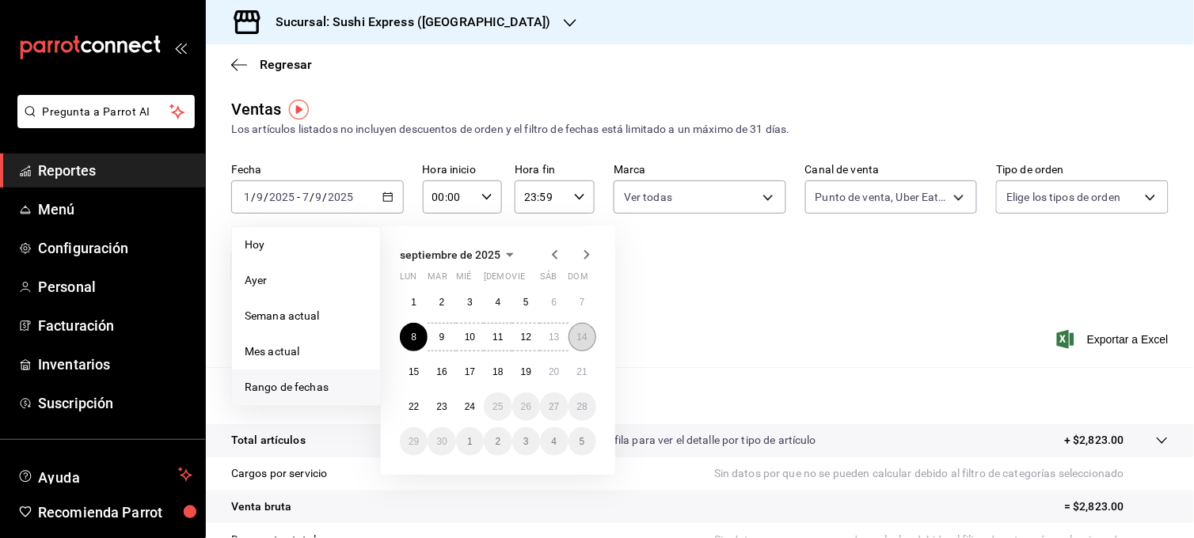
click at [587, 336] on abbr "14" at bounding box center [582, 337] width 10 height 11
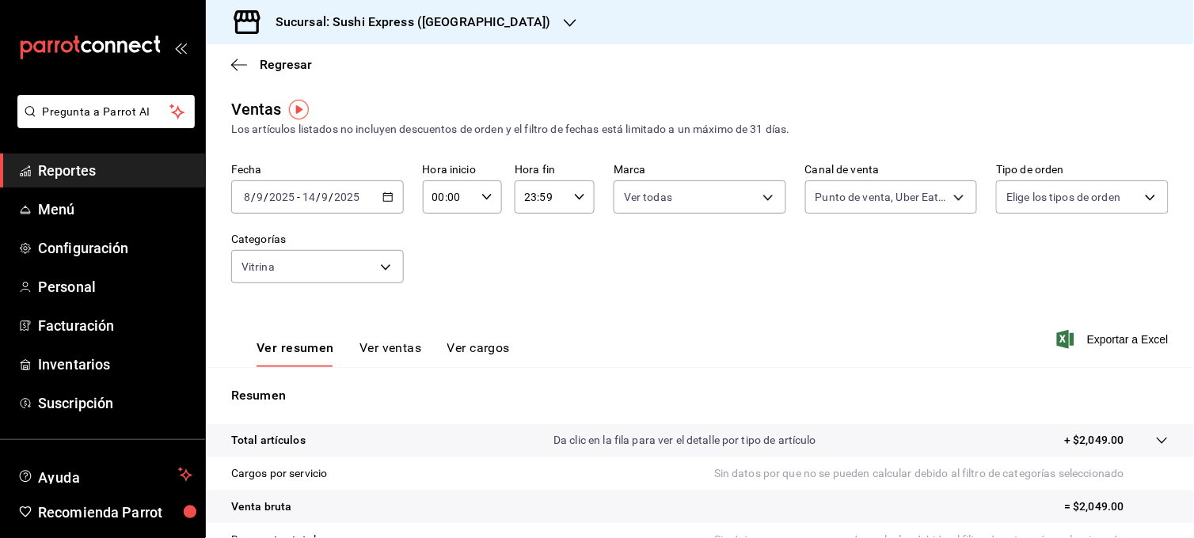
click at [393, 195] on div "[DATE] [DATE] - [DATE] [DATE]" at bounding box center [317, 197] width 173 height 33
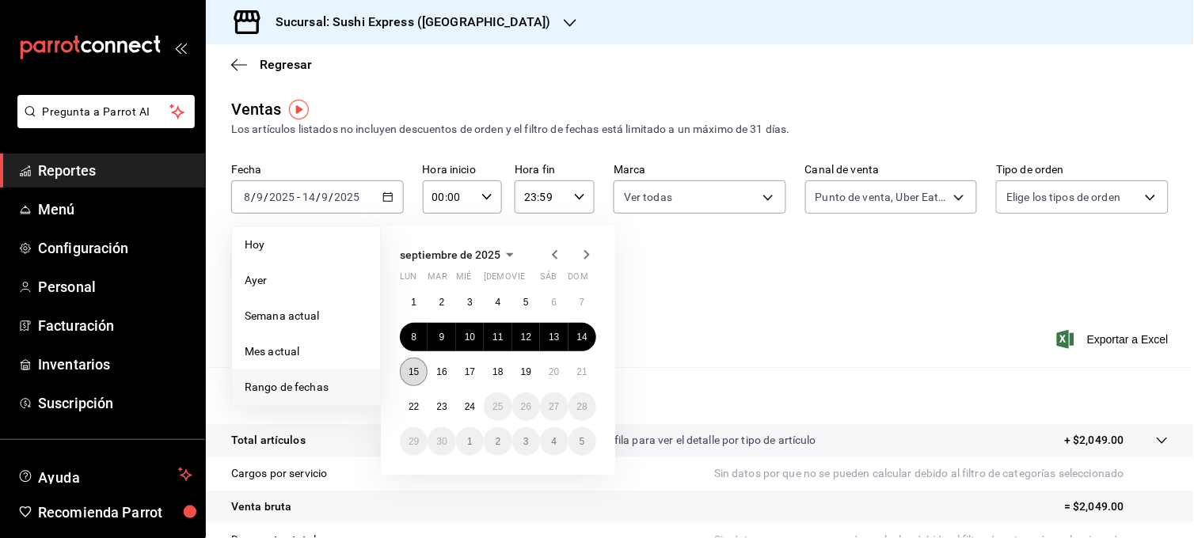
click at [420, 378] on button "15" at bounding box center [414, 372] width 28 height 29
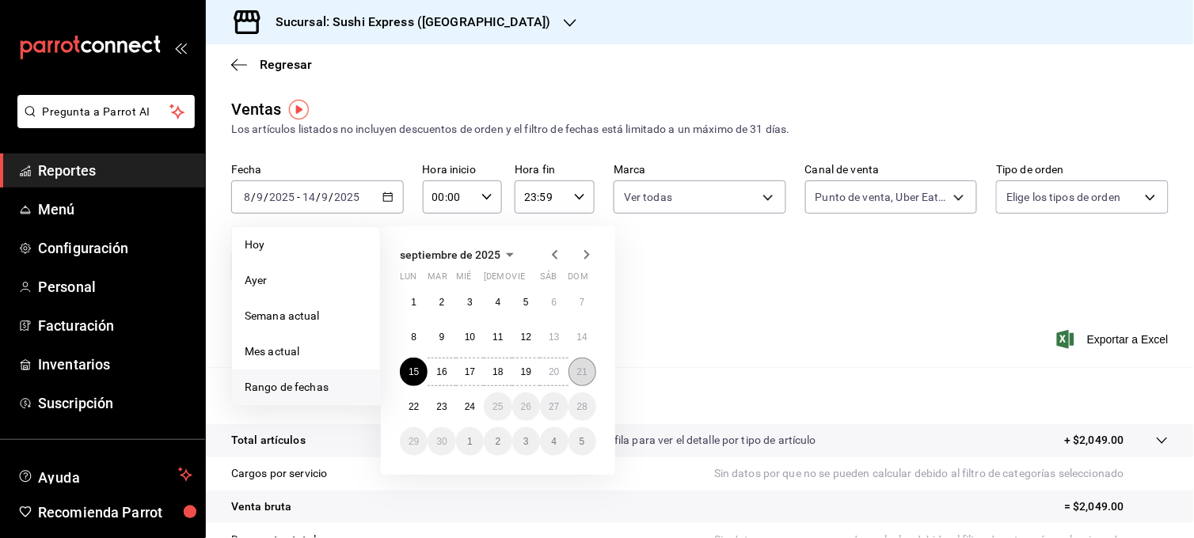
click at [573, 378] on button "21" at bounding box center [582, 372] width 28 height 29
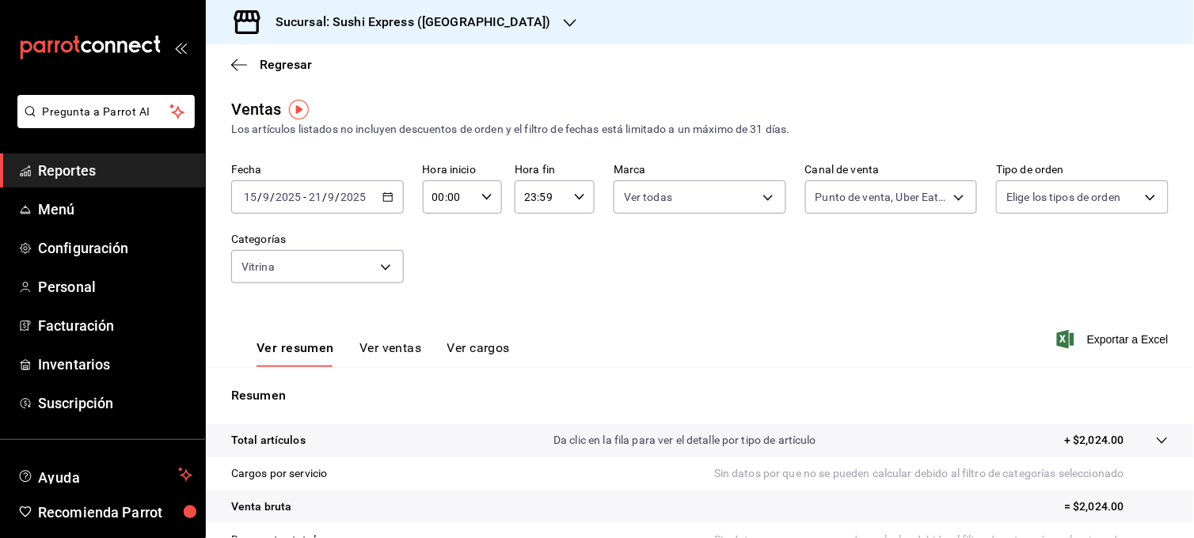
click at [368, 192] on div "[DATE] [DATE] - [DATE] [DATE]" at bounding box center [317, 197] width 173 height 33
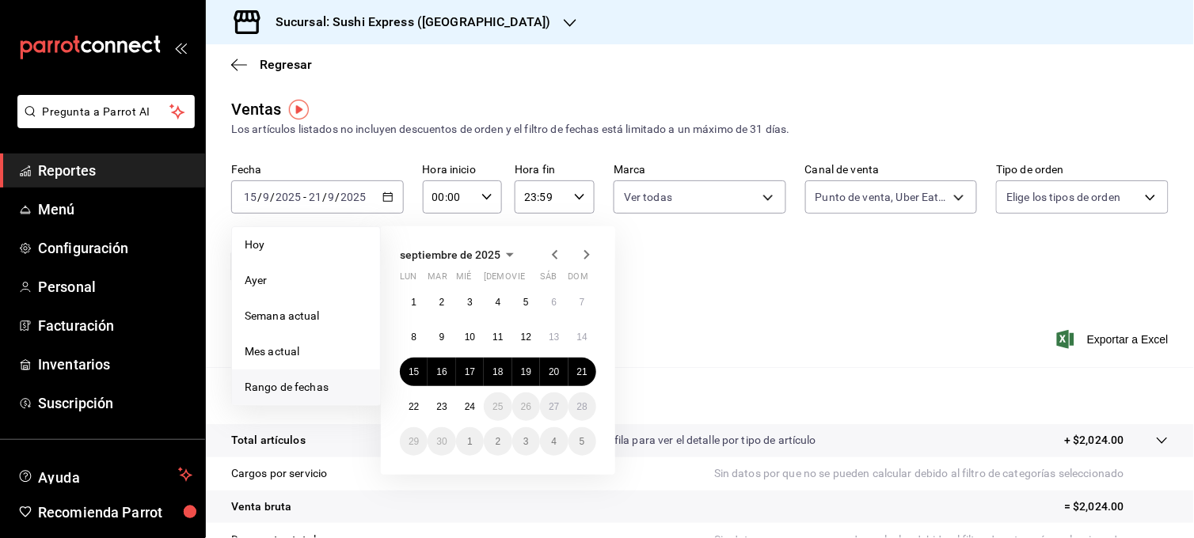
click at [558, 254] on icon "button" at bounding box center [554, 254] width 19 height 19
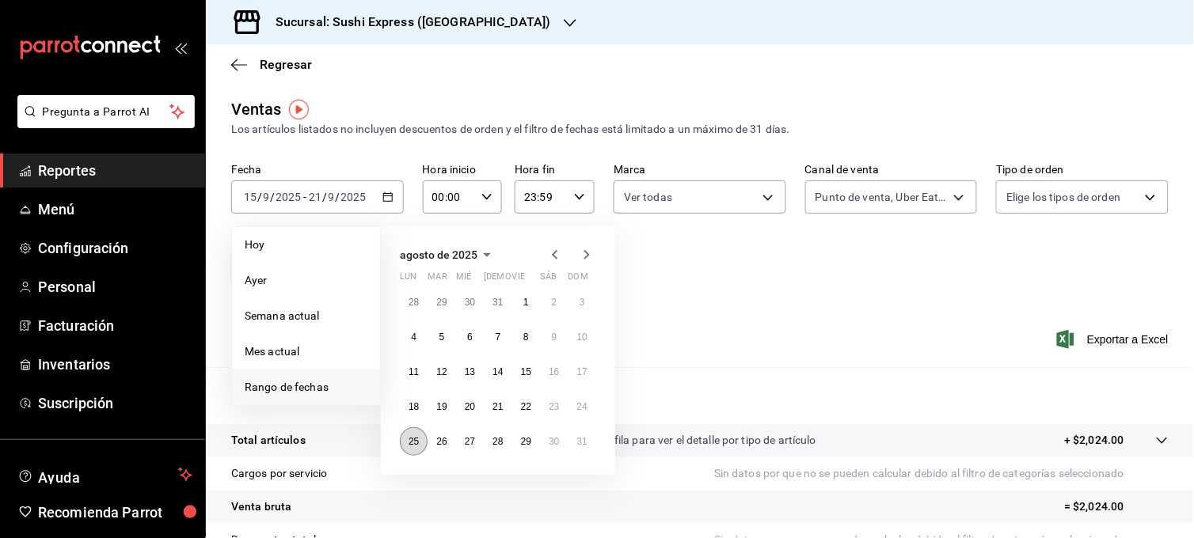
click at [413, 437] on abbr "25" at bounding box center [414, 441] width 10 height 11
click at [571, 440] on button "31" at bounding box center [582, 442] width 28 height 29
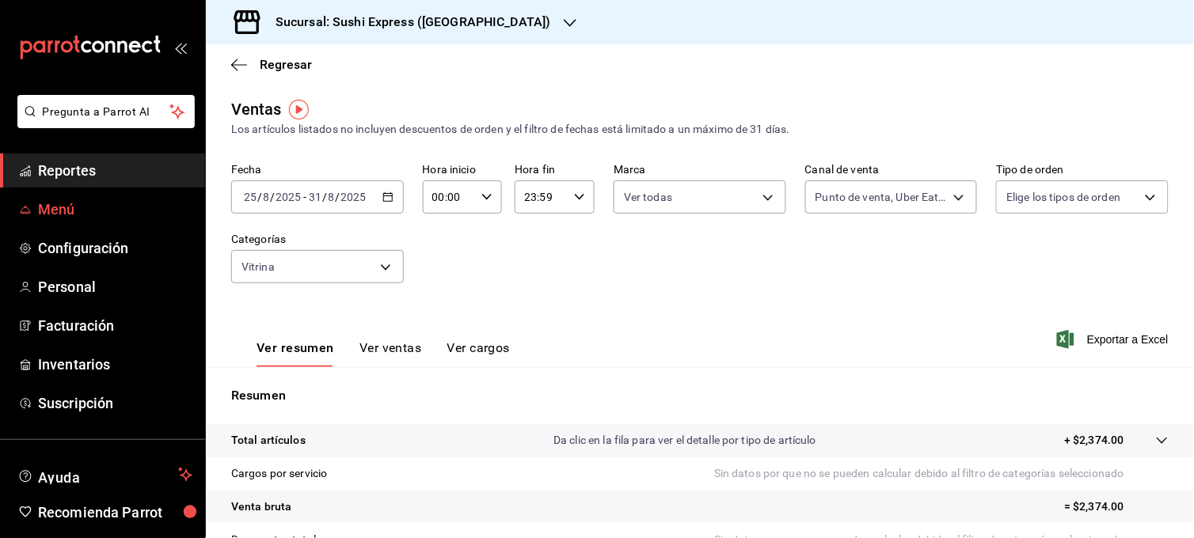
click at [97, 216] on span "Menú" at bounding box center [115, 209] width 154 height 21
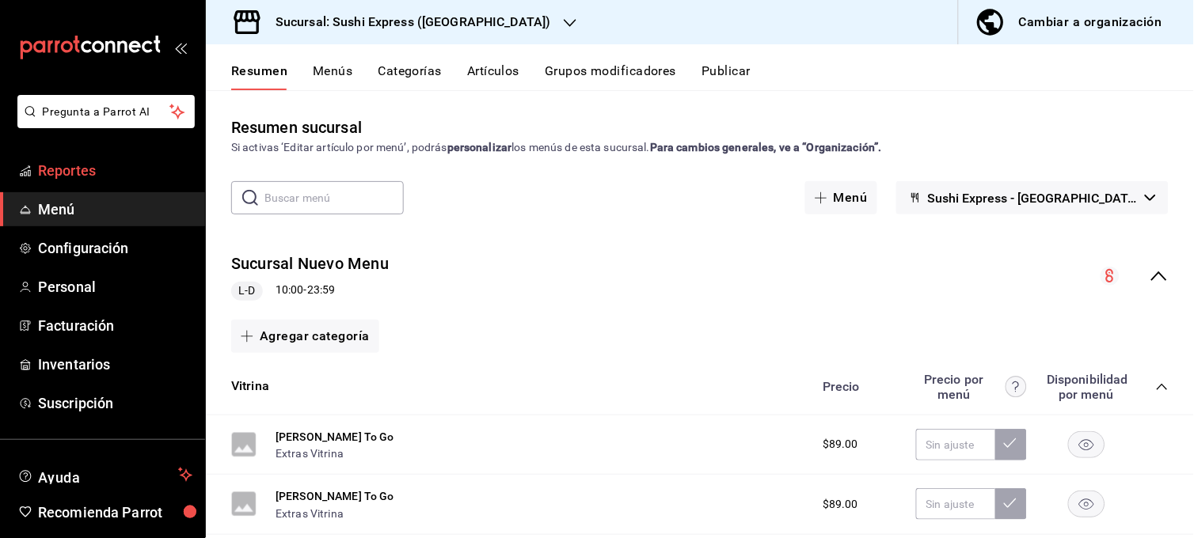
click at [112, 177] on span "Reportes" at bounding box center [115, 170] width 154 height 21
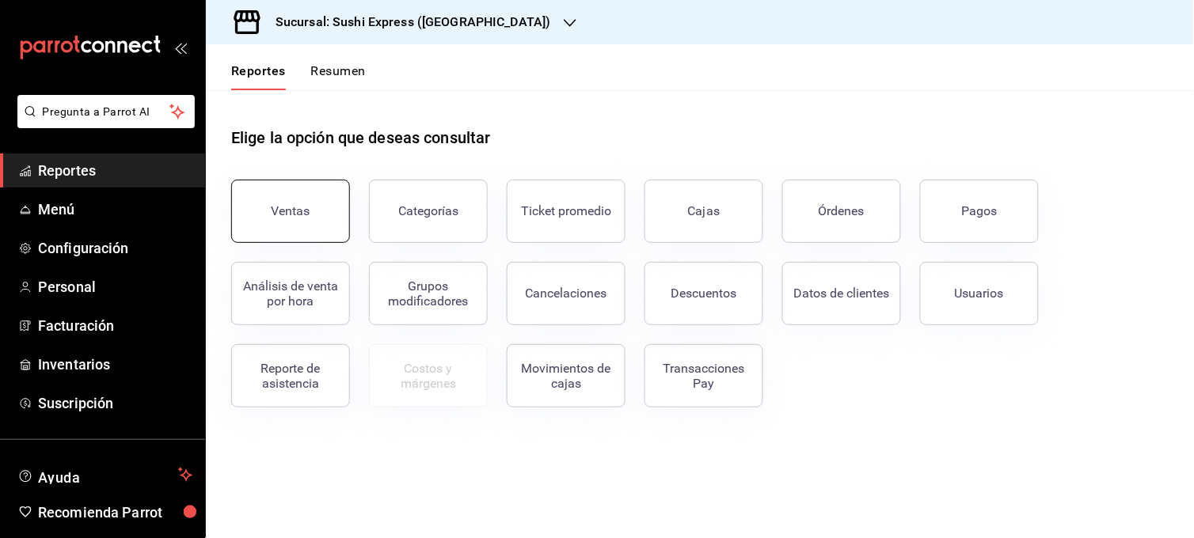
click at [267, 208] on button "Ventas" at bounding box center [290, 211] width 119 height 63
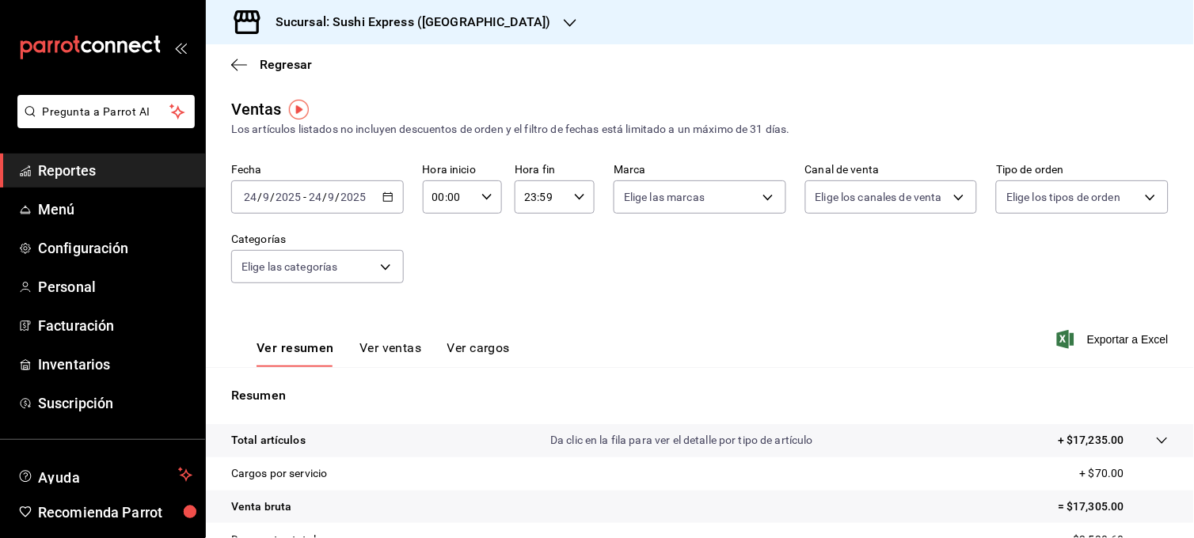
click at [386, 200] on icon "button" at bounding box center [387, 197] width 11 height 11
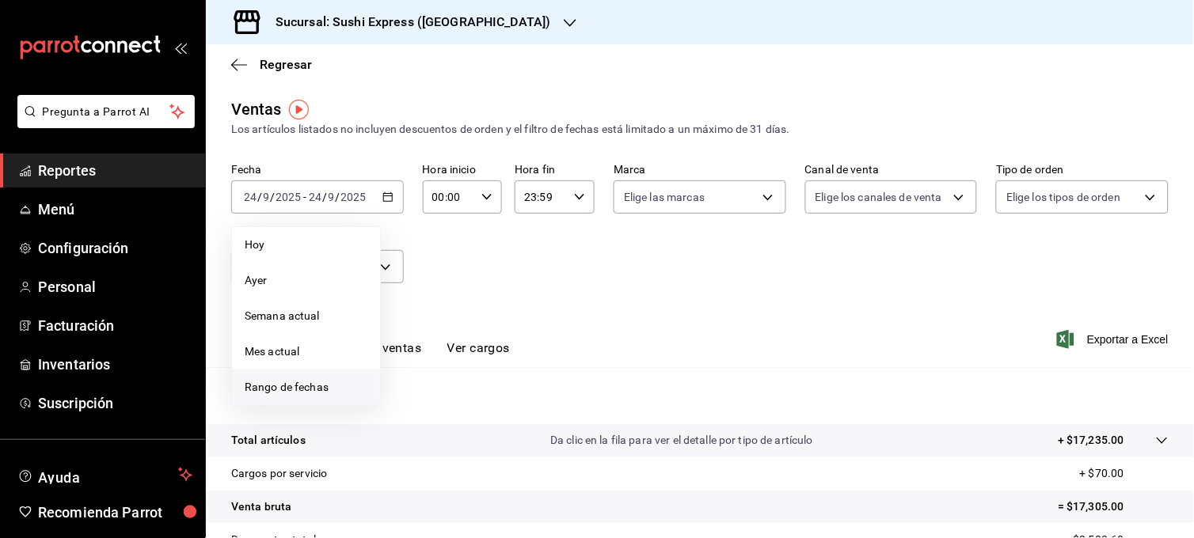
click at [288, 392] on span "Rango de fechas" at bounding box center [306, 387] width 123 height 17
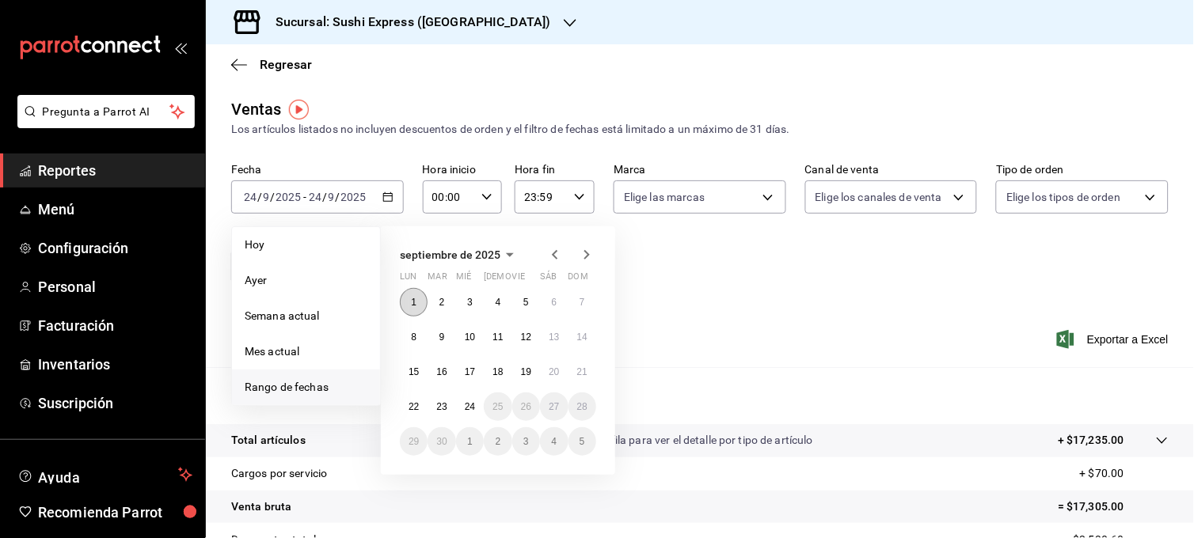
click at [406, 299] on button "1" at bounding box center [414, 302] width 28 height 29
click at [441, 408] on abbr "23" at bounding box center [441, 406] width 10 height 11
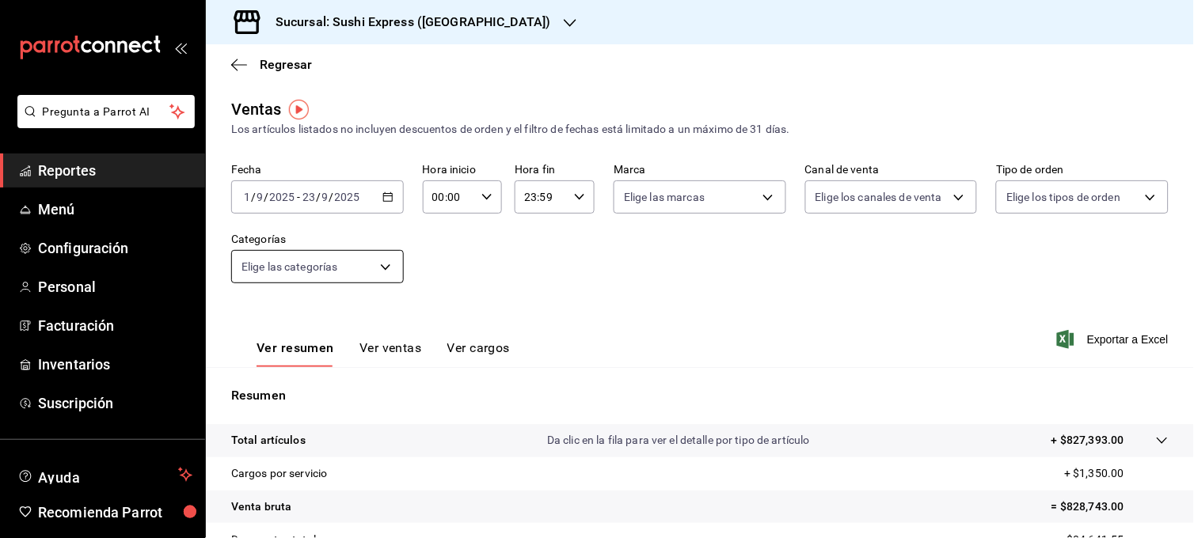
click at [376, 271] on body "Pregunta a Parrot AI Reportes Menú Configuración Personal Facturación Inventari…" at bounding box center [597, 269] width 1194 height 538
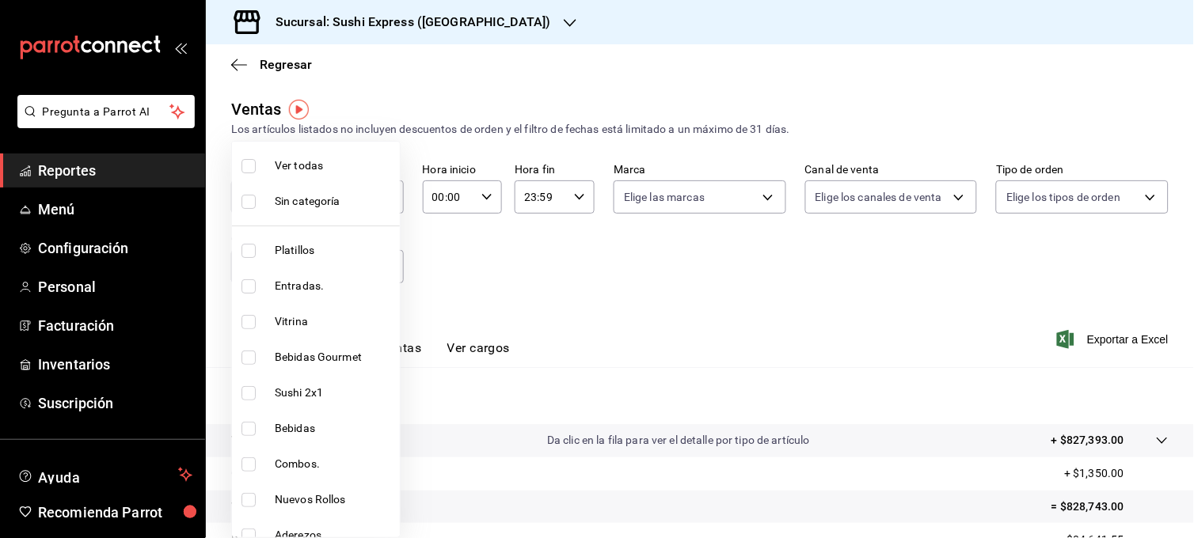
click at [252, 320] on input "checkbox" at bounding box center [248, 322] width 14 height 14
checkbox input "true"
type input "42f34edd-61e3-4e18-b649-475ebbb78cf2"
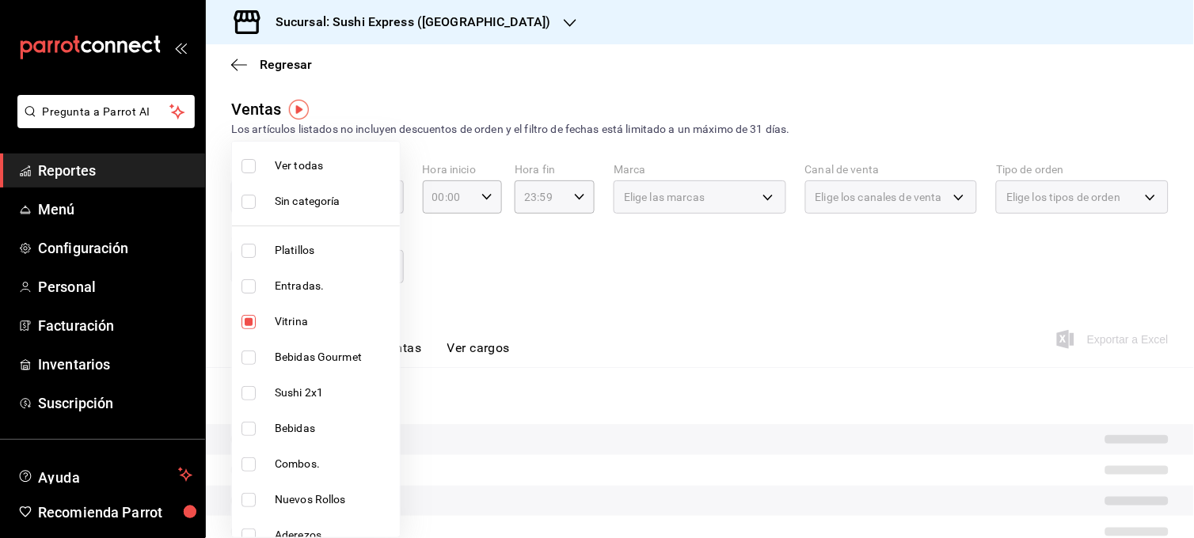
click at [500, 265] on div at bounding box center [597, 269] width 1194 height 538
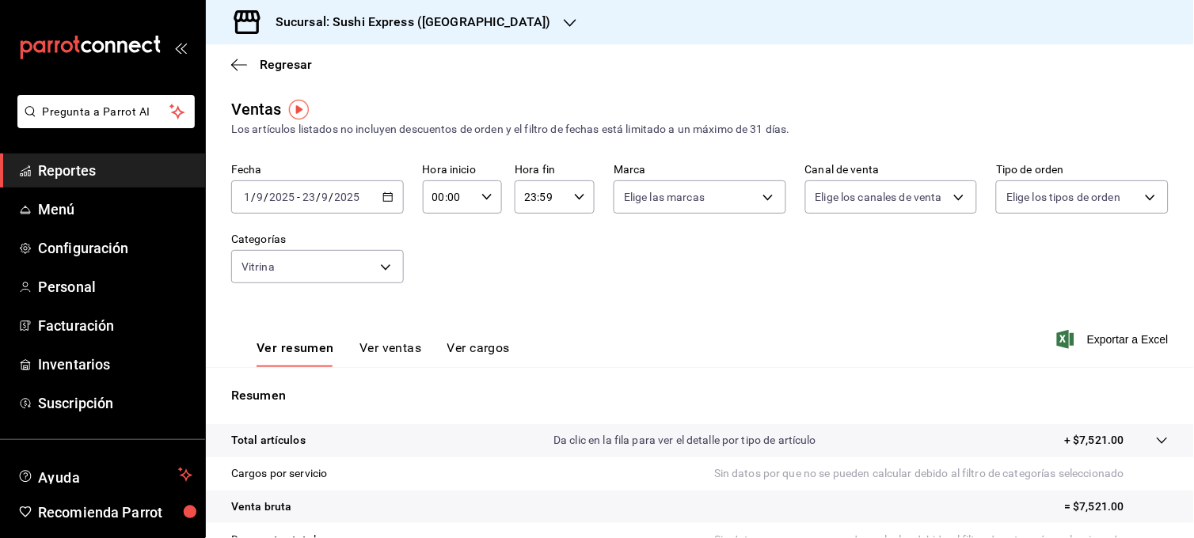
click at [382, 349] on button "Ver ventas" at bounding box center [390, 353] width 63 height 27
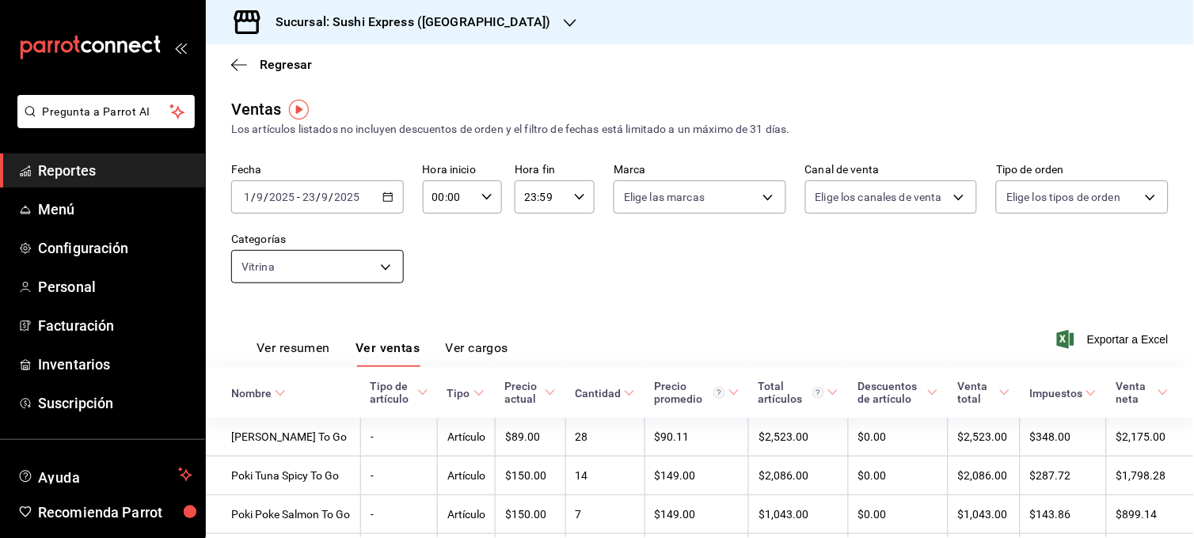
click at [384, 266] on body "Pregunta a Parrot AI Reportes Menú Configuración Personal Facturación Inventari…" at bounding box center [597, 269] width 1194 height 538
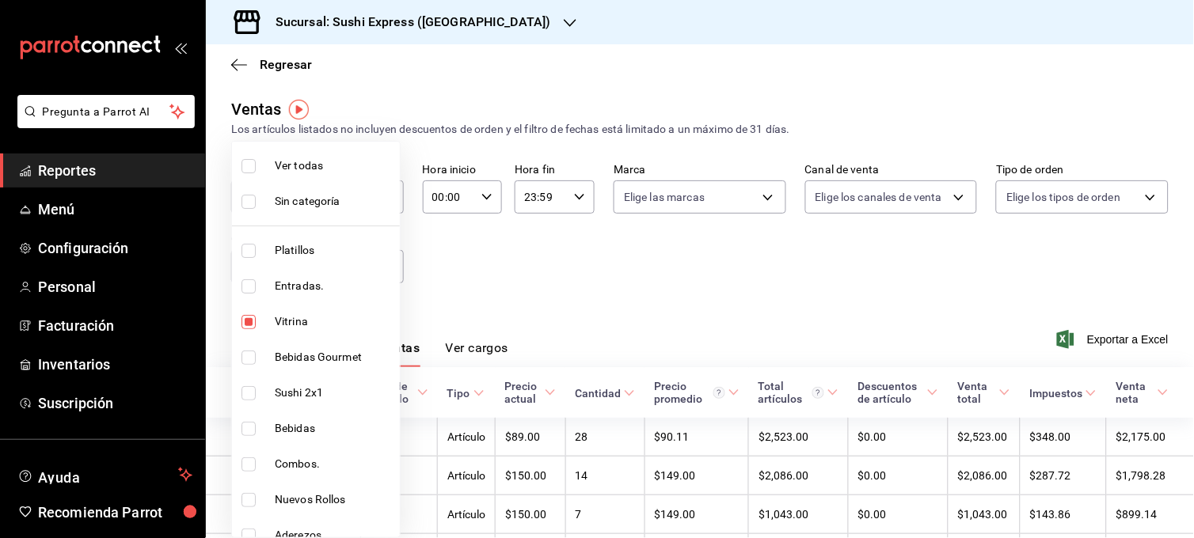
click at [248, 359] on input "checkbox" at bounding box center [248, 358] width 14 height 14
checkbox input "true"
type input "42f34edd-61e3-4e18-b649-475ebbb78cf2,3ceeab0e-842b-499e-9d34-699c4a165ef2"
click at [248, 325] on input "checkbox" at bounding box center [248, 322] width 14 height 14
checkbox input "false"
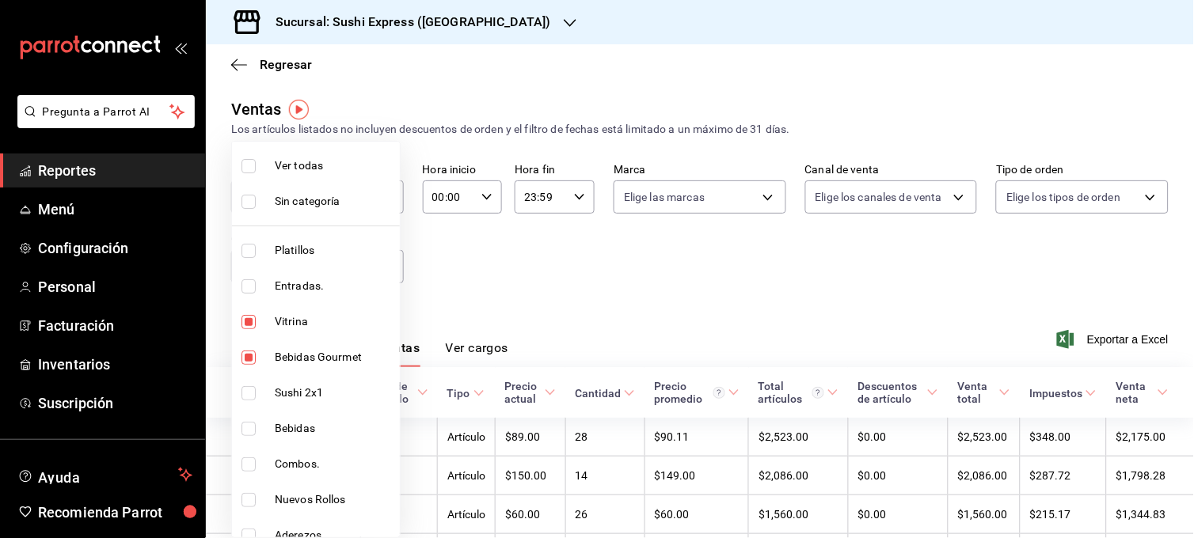
type input "3ceeab0e-842b-499e-9d34-699c4a165ef2"
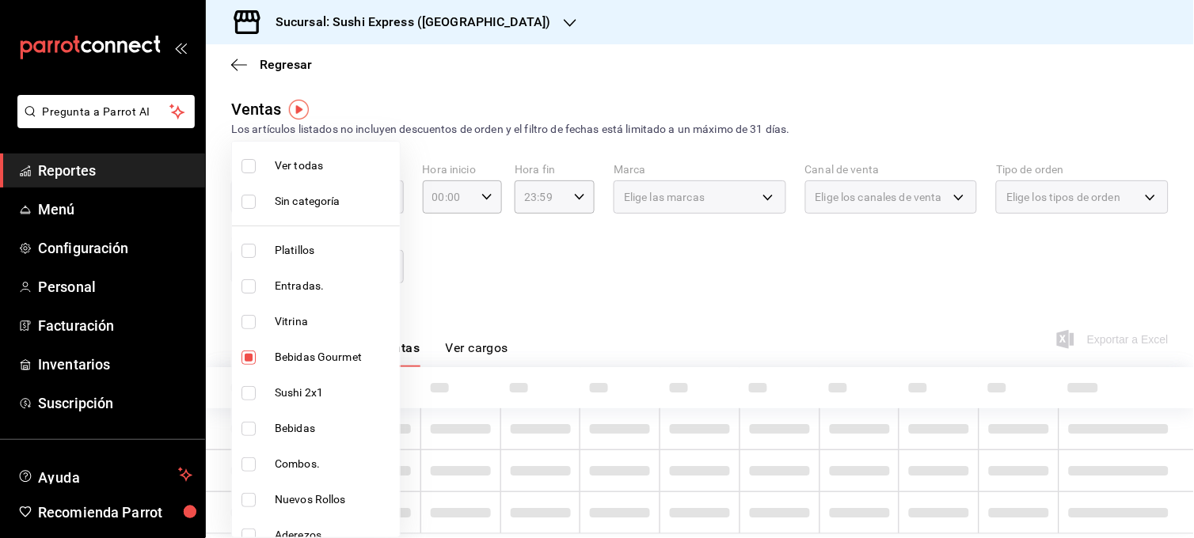
click at [480, 270] on div at bounding box center [597, 269] width 1194 height 538
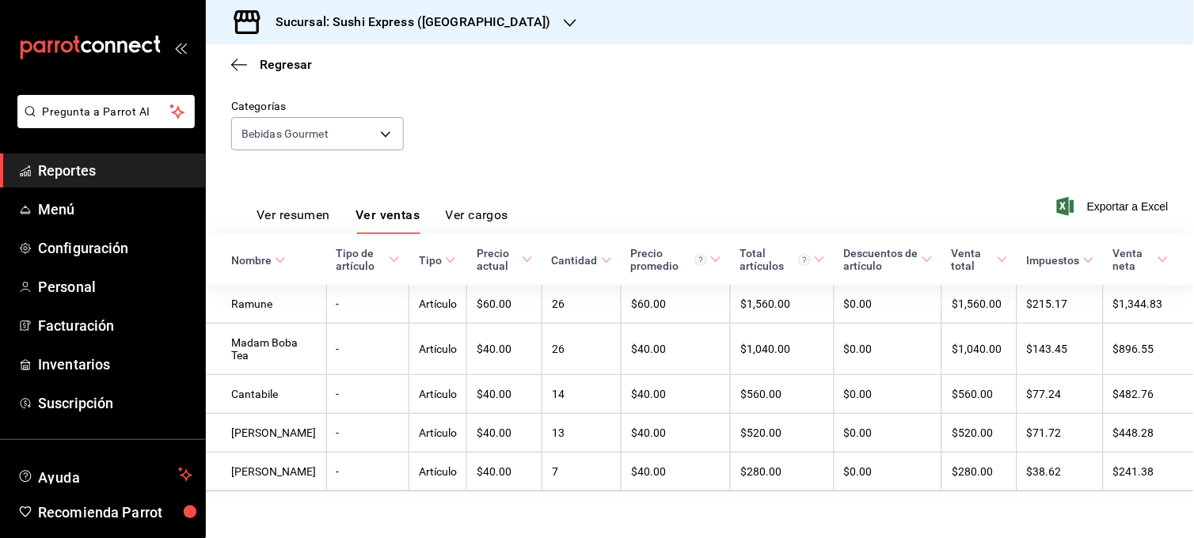
scroll to position [147, 0]
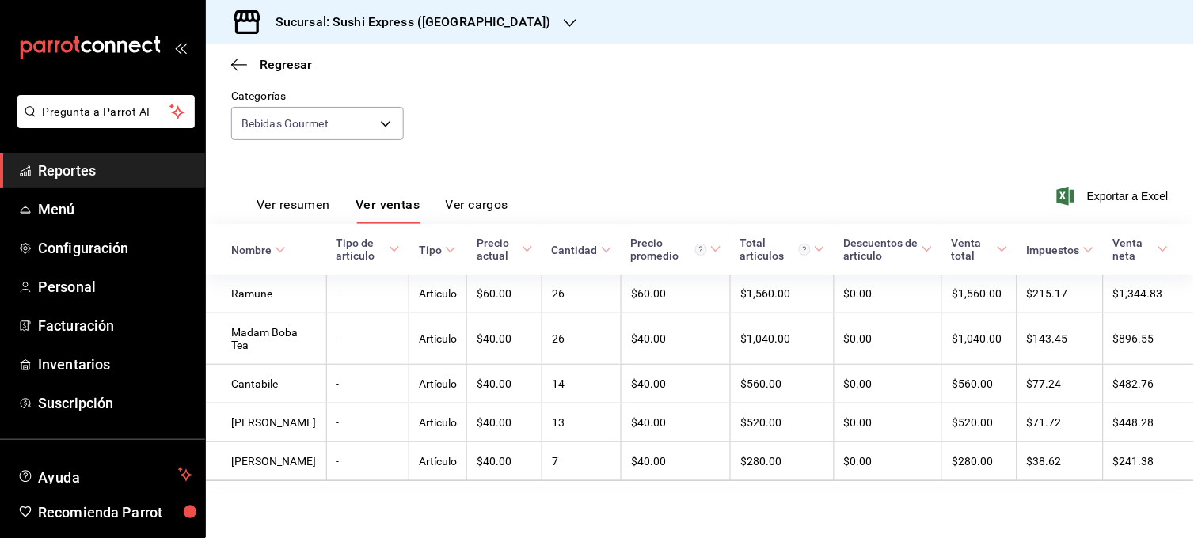
click at [304, 206] on button "Ver resumen" at bounding box center [294, 210] width 74 height 27
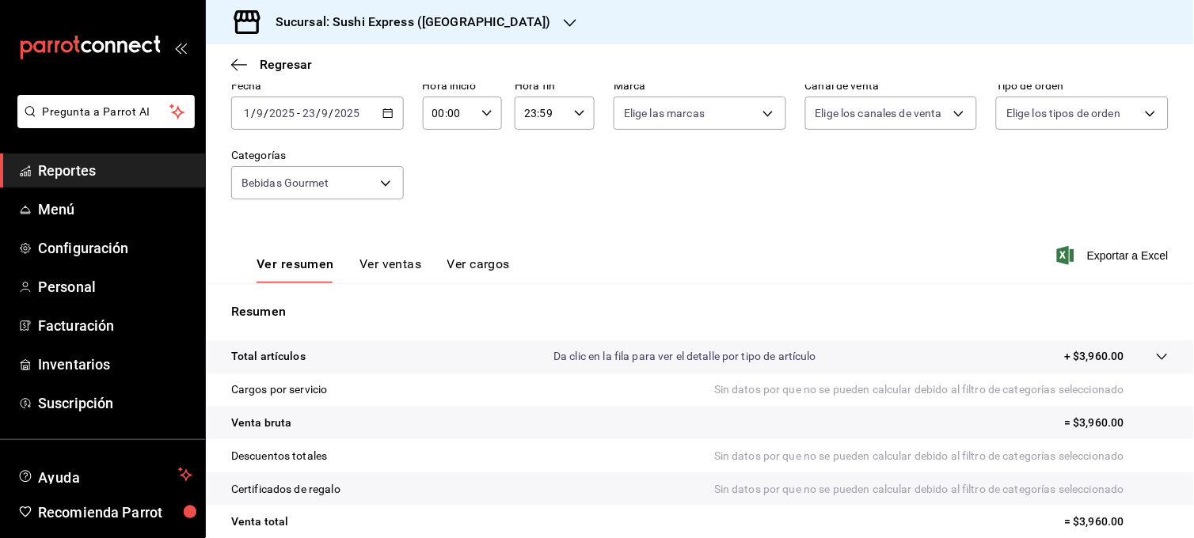
scroll to position [78, 0]
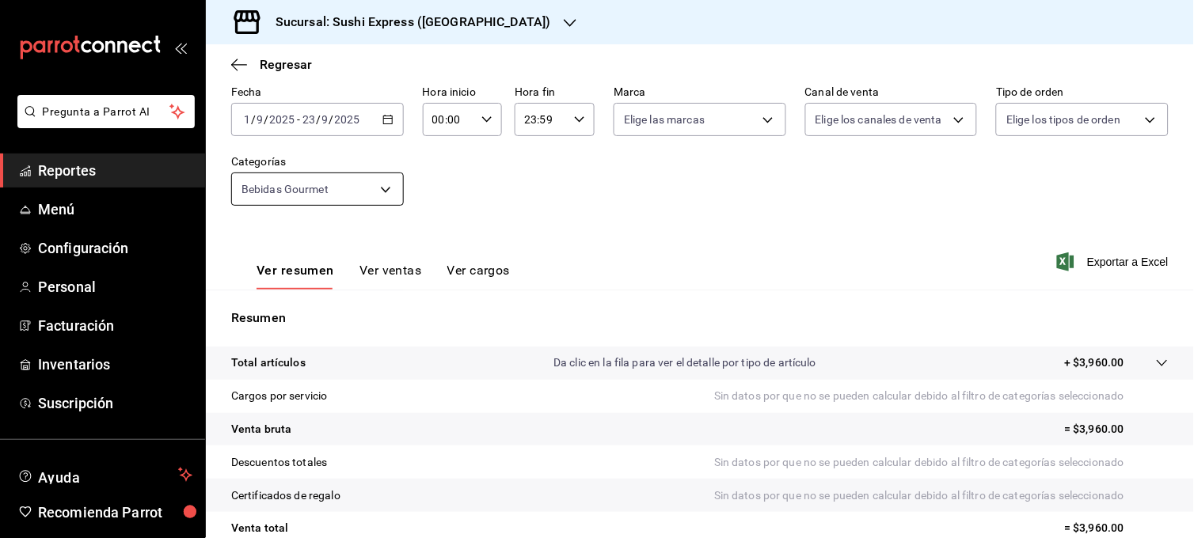
click at [386, 183] on body "Pregunta a Parrot AI Reportes Menú Configuración Personal Facturación Inventari…" at bounding box center [597, 269] width 1194 height 538
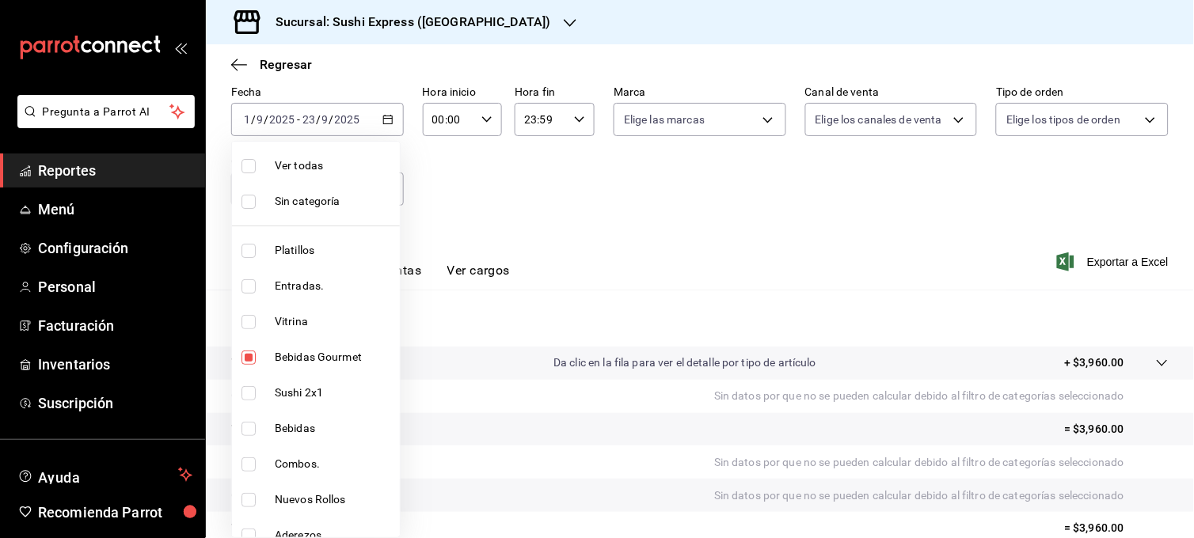
click at [253, 321] on input "checkbox" at bounding box center [248, 322] width 14 height 14
checkbox input "true"
type input "3ceeab0e-842b-499e-9d34-699c4a165ef2,42f34edd-61e3-4e18-b649-475ebbb78cf2"
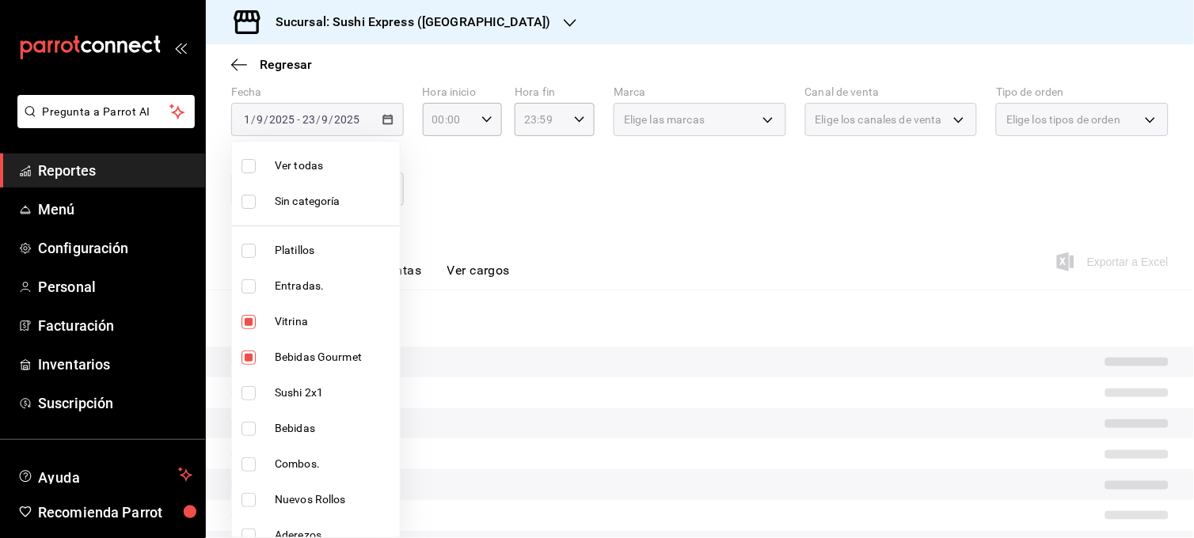
click at [242, 362] on input "checkbox" at bounding box center [248, 358] width 14 height 14
checkbox input "false"
type input "42f34edd-61e3-4e18-b649-475ebbb78cf2"
click at [541, 233] on div at bounding box center [597, 269] width 1194 height 538
